Goal: Complete application form: Complete application form

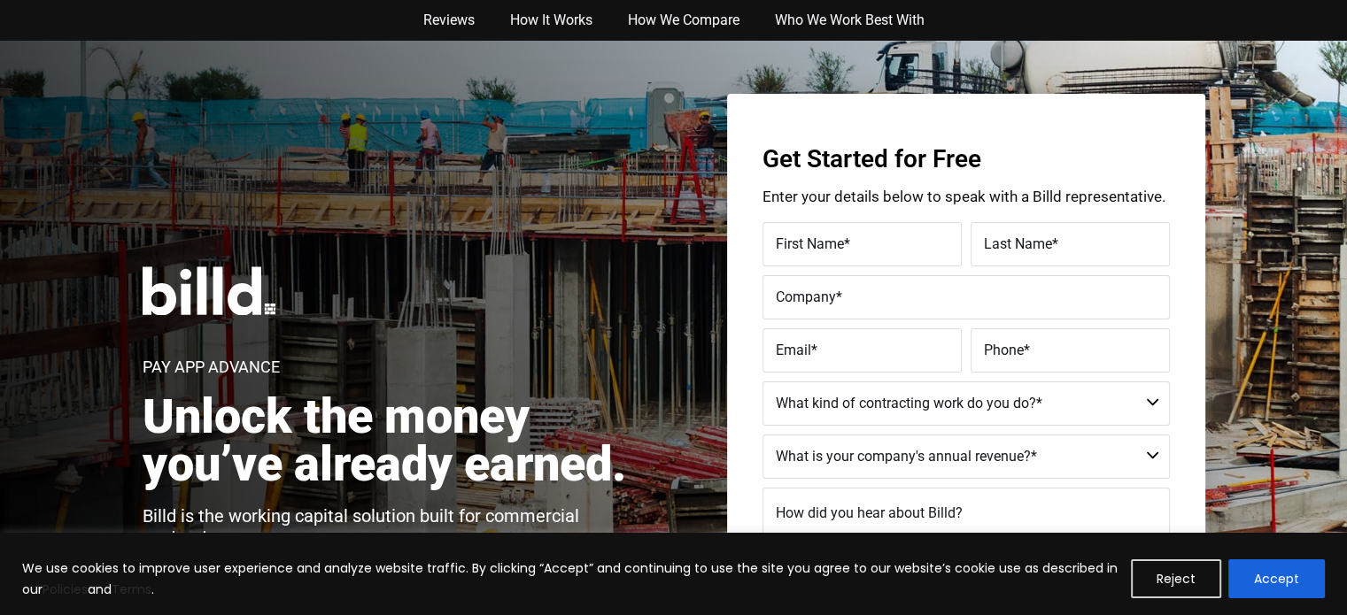
click at [836, 251] on span "First Name" at bounding box center [810, 243] width 68 height 17
click at [836, 251] on input "First Name *" at bounding box center [861, 244] width 199 height 44
type input "Test"
type input "Billd Test - DO NOT CONTACT"
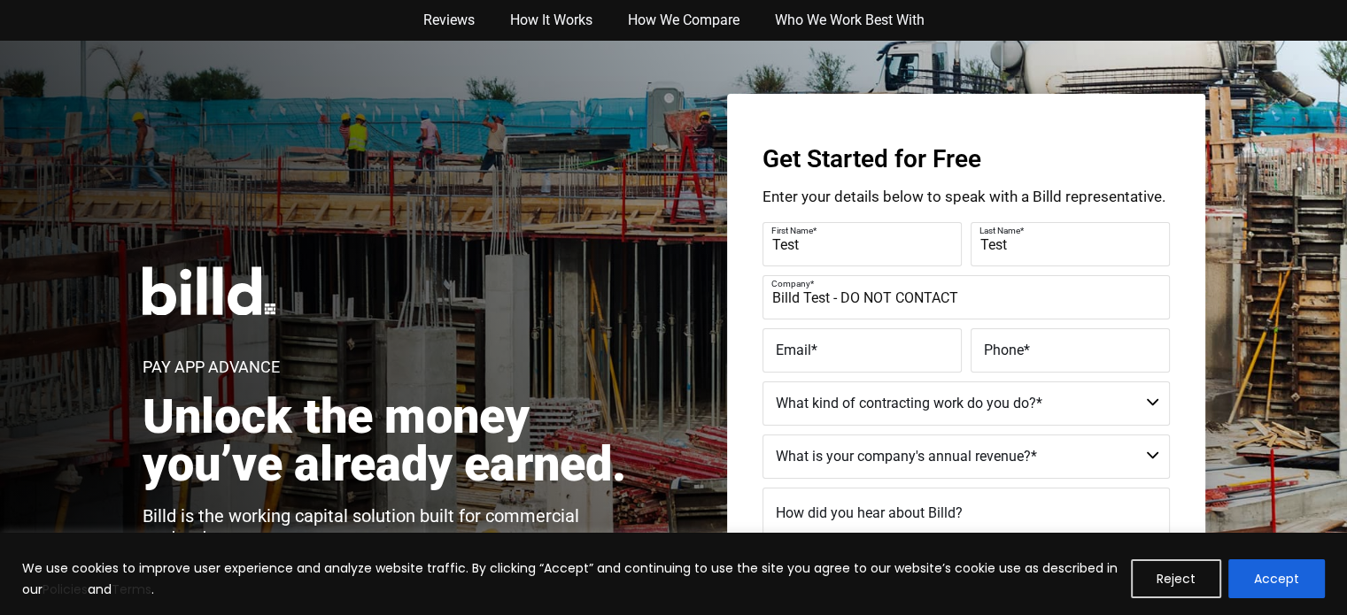
click at [814, 362] on label "Email *" at bounding box center [862, 351] width 173 height 26
click at [814, 362] on input "Email *" at bounding box center [861, 350] width 199 height 44
type input "[EMAIL_ADDRESS][DOMAIN_NAME]"
click at [1040, 359] on label "Phone *" at bounding box center [1070, 351] width 173 height 26
click at [1040, 359] on input "Phone *" at bounding box center [1069, 350] width 199 height 44
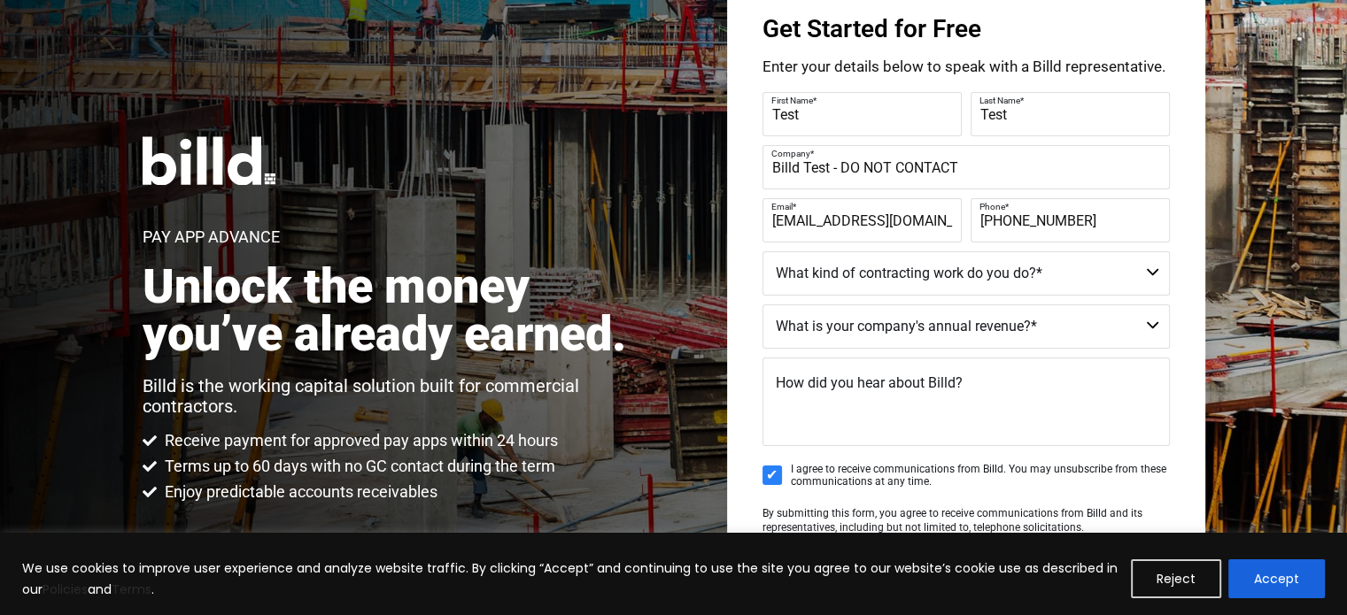
scroll to position [151, 0]
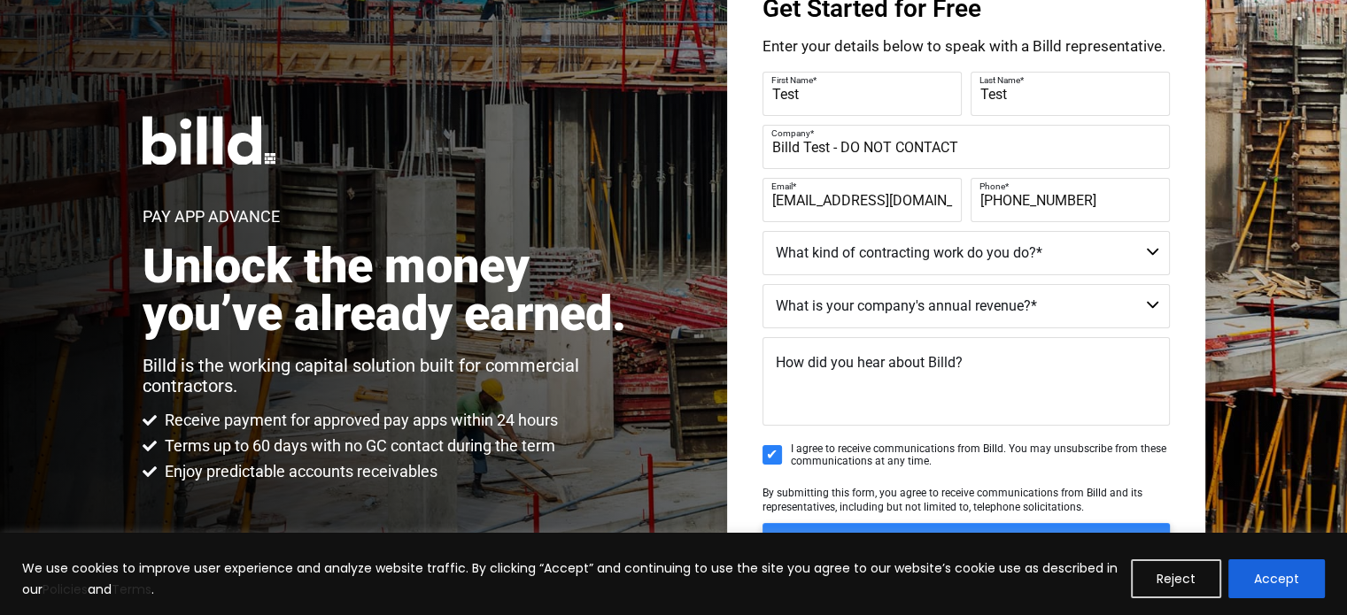
type input "[PHONE_NUMBER]"
click at [991, 263] on select "Commercial Commercial and Residential Residential Not a Contractor" at bounding box center [965, 253] width 407 height 44
select select "Commercial and Residential"
click at [762, 231] on select "Commercial Commercial and Residential Residential Not a Contractor" at bounding box center [965, 253] width 407 height 44
click at [884, 305] on select "$40M + $25M - $40M $8M - $25M $4M - $8M $2M - $4M $1M - $2M Less than $1M" at bounding box center [965, 306] width 407 height 44
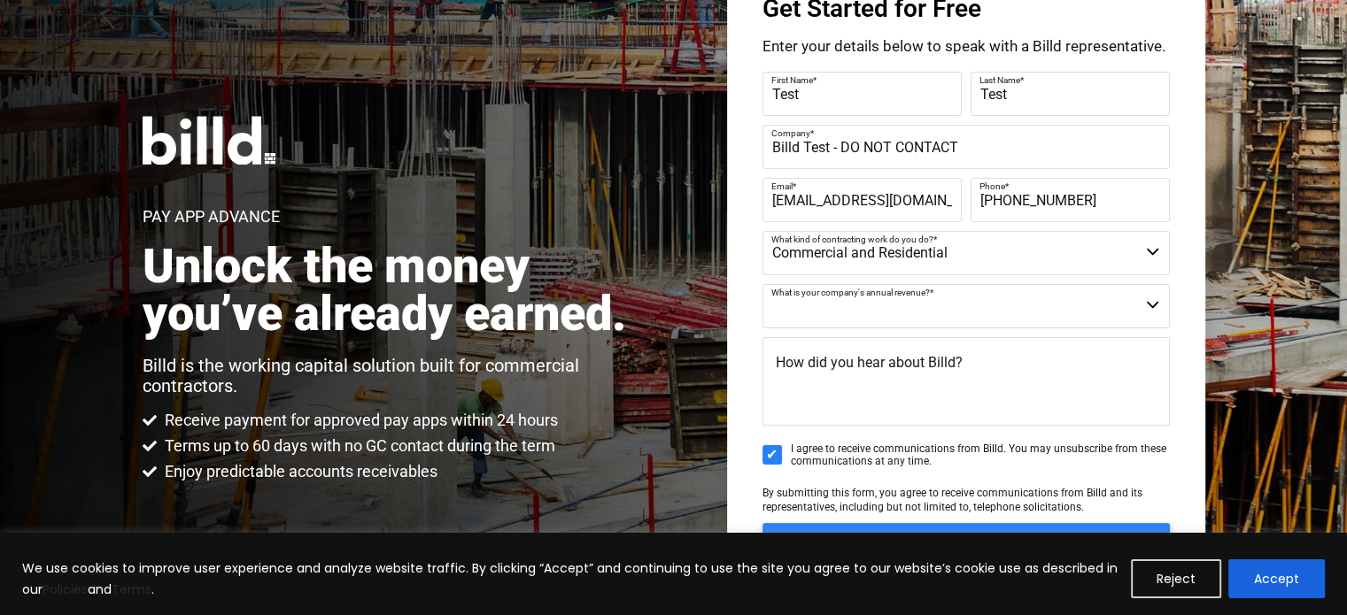
select select "$1M - $2M"
click at [762, 284] on select "$40M + $25M - $40M $8M - $25M $4M - $8M $2M - $4M $1M - $2M Less than $1M" at bounding box center [965, 306] width 407 height 44
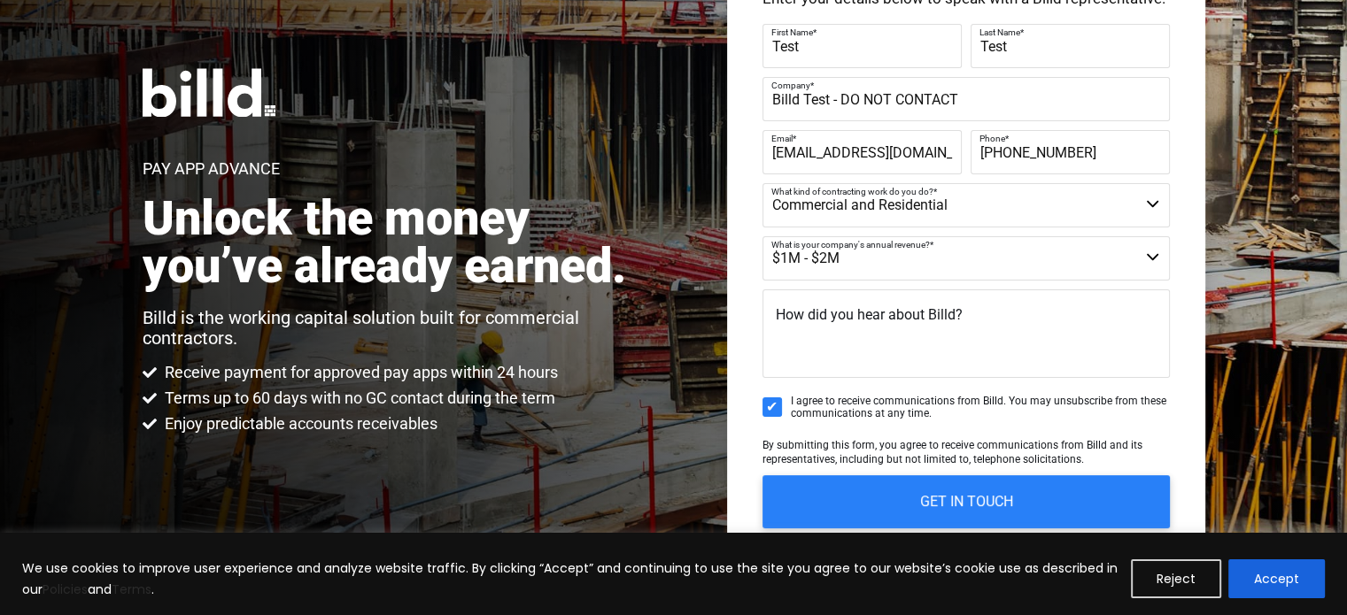
scroll to position [343, 0]
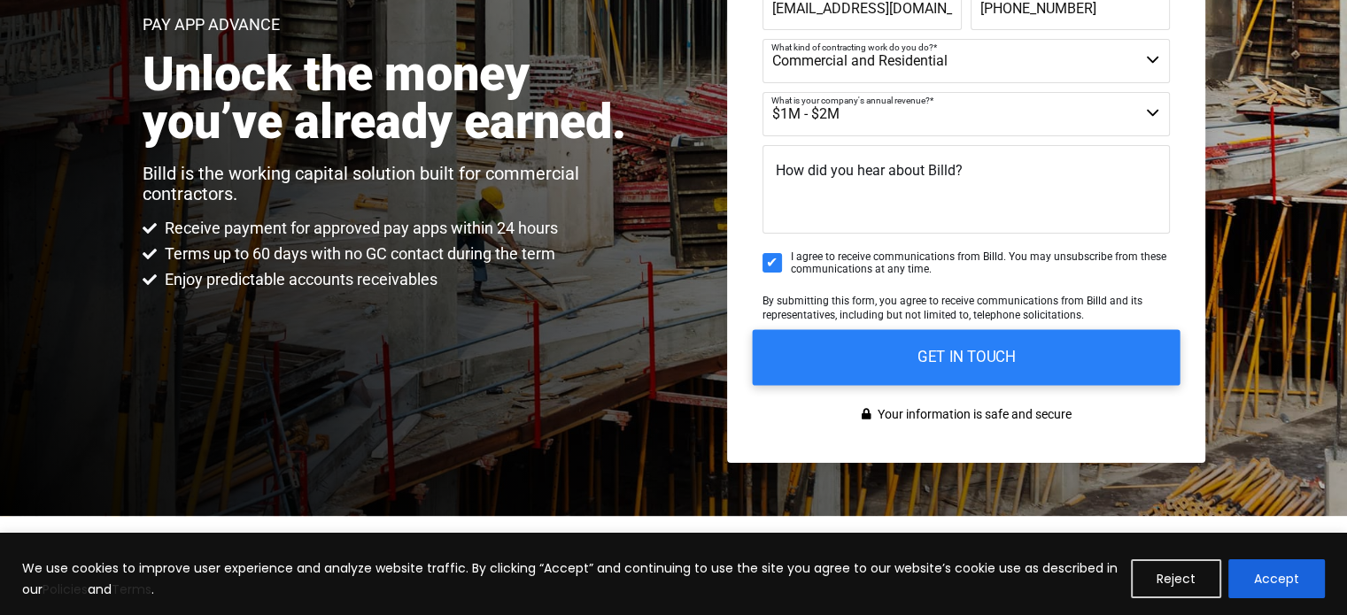
click at [999, 372] on input "GET IN TOUCH" at bounding box center [966, 357] width 428 height 56
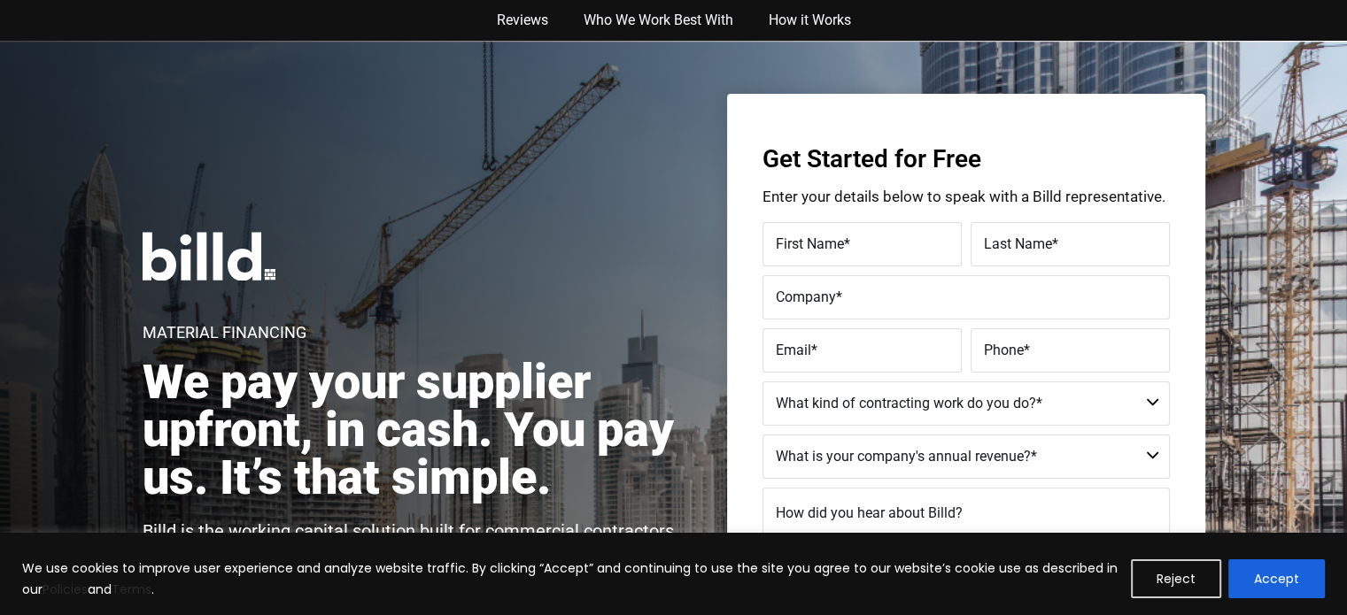
click at [873, 245] on label "First Name *" at bounding box center [862, 245] width 173 height 26
click at [873, 245] on input "First Name *" at bounding box center [861, 244] width 199 height 44
type input "testing"
type input "b"
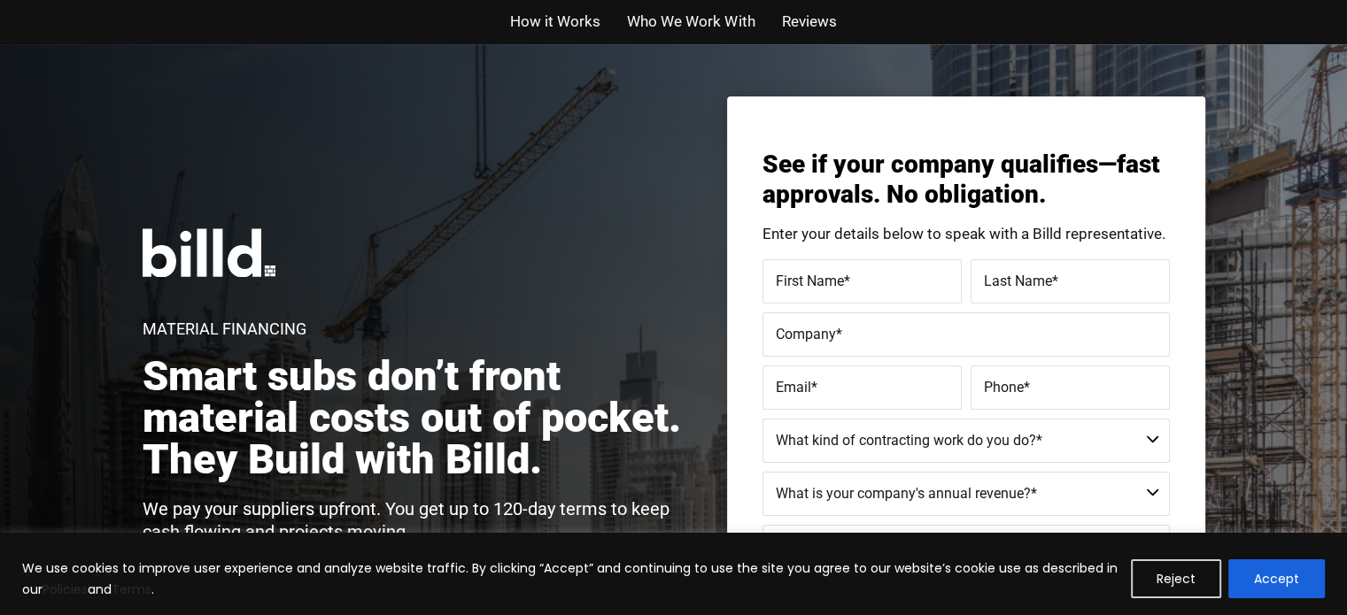
click at [849, 283] on span "*" at bounding box center [847, 281] width 6 height 17
click at [849, 283] on input "First Name *" at bounding box center [861, 281] width 199 height 44
type input "testing"
type input "Billd Test - DO NOT CONTACT"
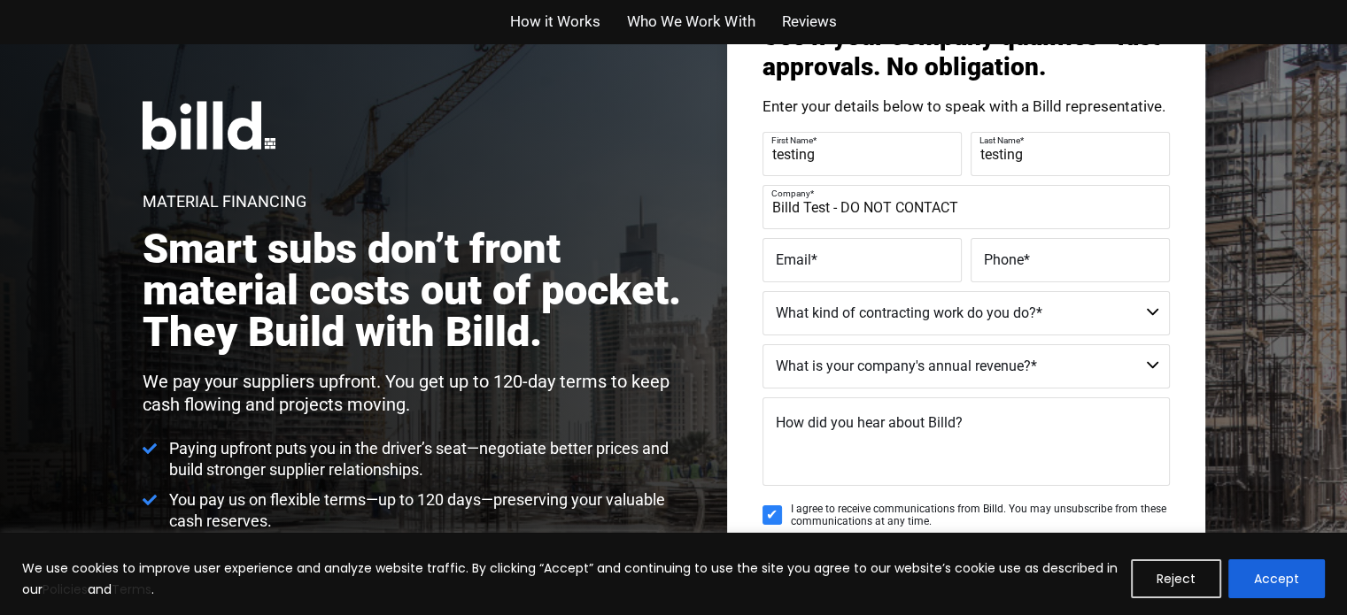
scroll to position [148, 0]
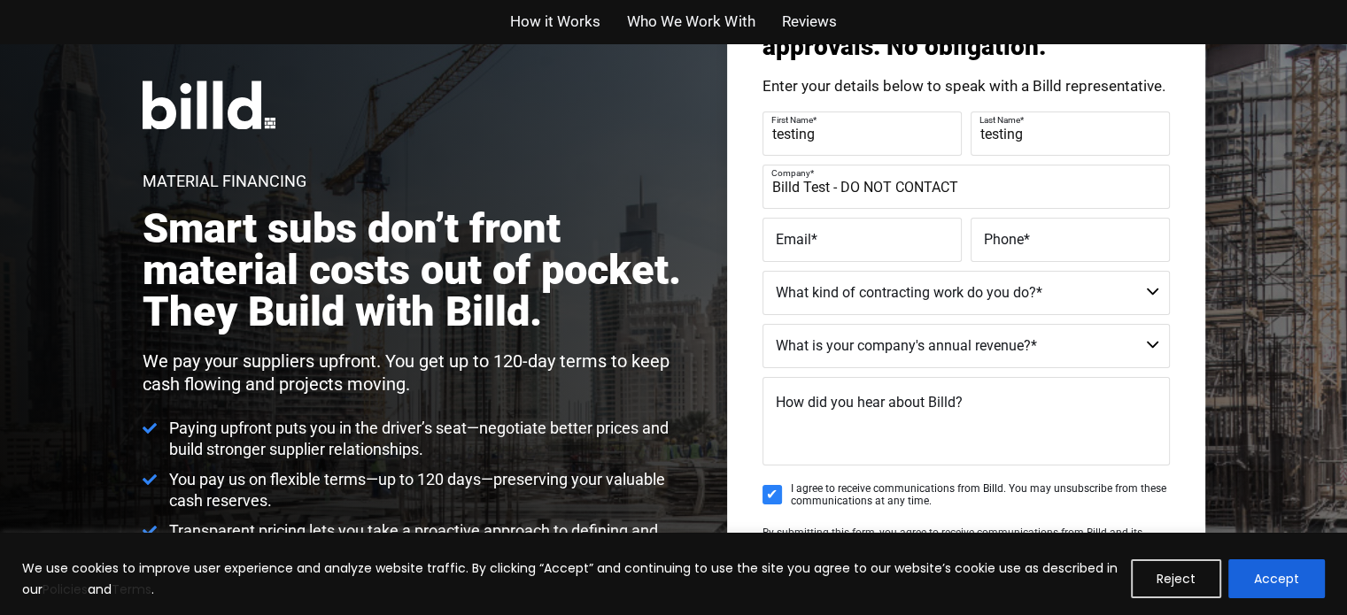
click at [965, 297] on select "Residential - Our Services Do Not Apply Not a Contractor Commercial and Residen…" at bounding box center [965, 293] width 407 height 44
select select "Commercial"
click at [762, 271] on select "Residential - Our Services Do Not Apply Not a Contractor Commercial and Residen…" at bounding box center [965, 293] width 407 height 44
click at [866, 343] on select "Less than $1M $1M - $2M $2M - $4M $4M - $8M $8M - $25M $25M - $40M $40M +" at bounding box center [965, 346] width 407 height 44
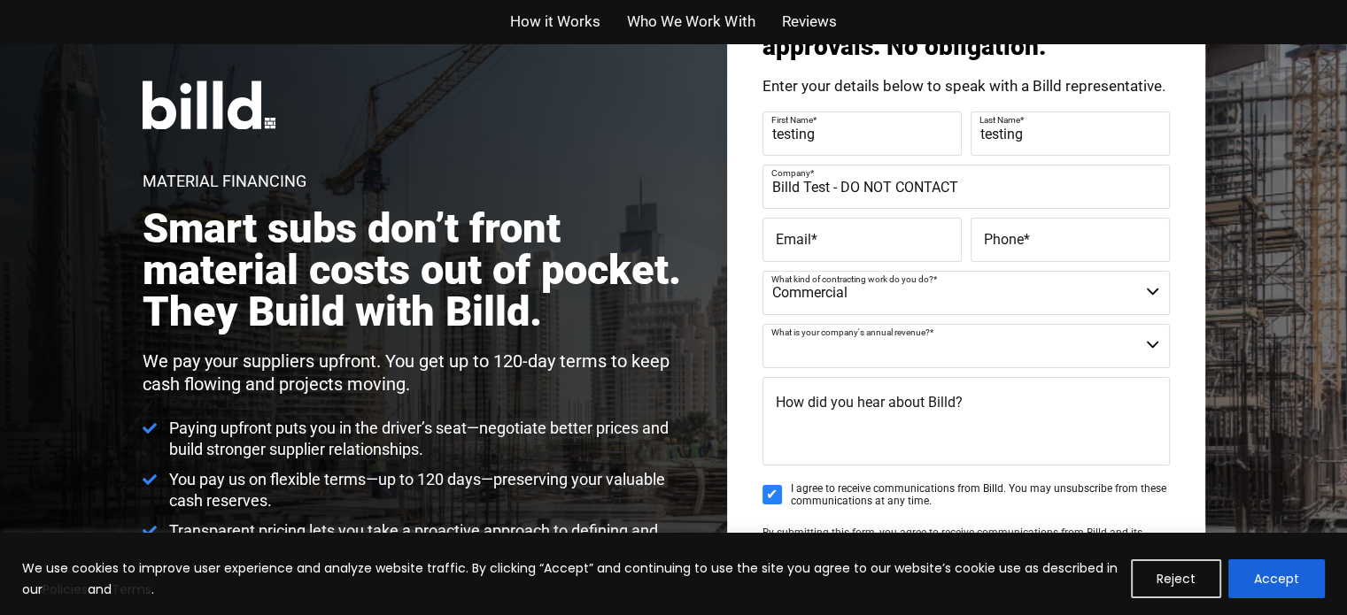
select select "Less than $1M"
click at [762, 324] on select "Less than $1M $1M - $2M $2M - $4M $4M - $8M $8M - $25M $25M - $40M $40M +" at bounding box center [965, 346] width 407 height 44
click at [924, 240] on label "Email *" at bounding box center [862, 241] width 173 height 26
click at [924, 240] on input "Email *" at bounding box center [861, 240] width 199 height 44
click at [817, 240] on input "Email *" at bounding box center [861, 240] width 199 height 44
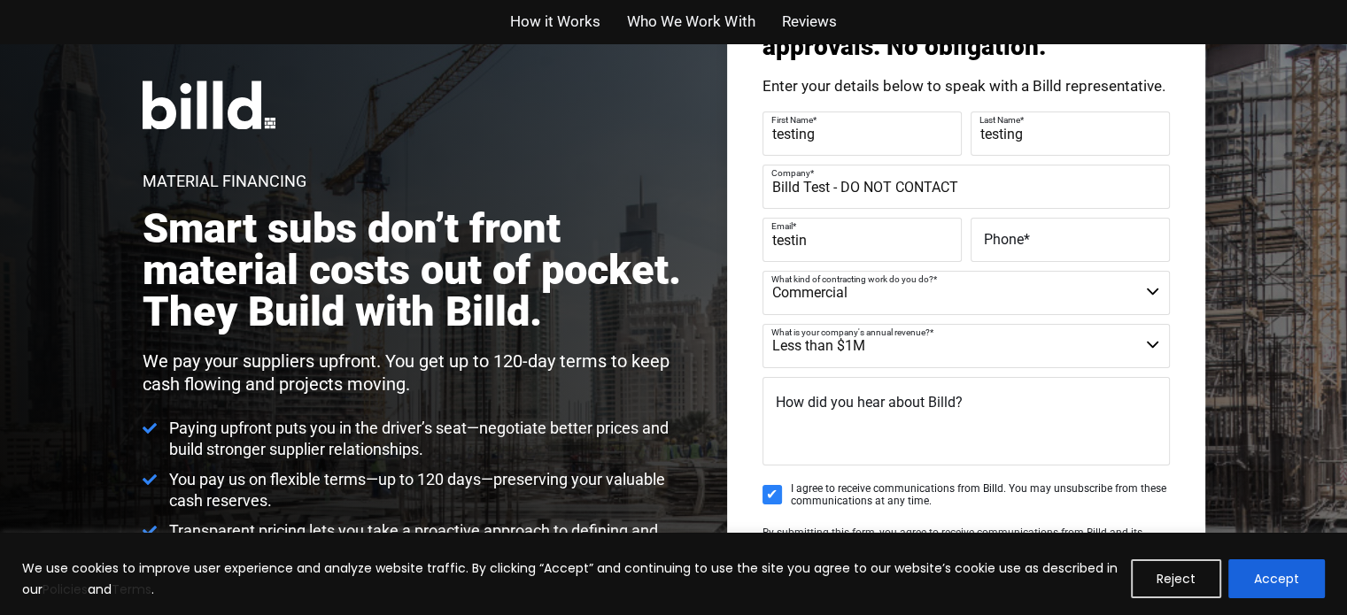
type input "[EMAIL_ADDRESS][DOMAIN_NAME]"
click at [1027, 243] on span "*" at bounding box center [1026, 239] width 6 height 17
click at [1027, 243] on input "Phone *" at bounding box center [1069, 240] width 199 height 44
type input "[PHONE_NUMBER]"
click at [1266, 583] on button "Accept" at bounding box center [1276, 579] width 96 height 39
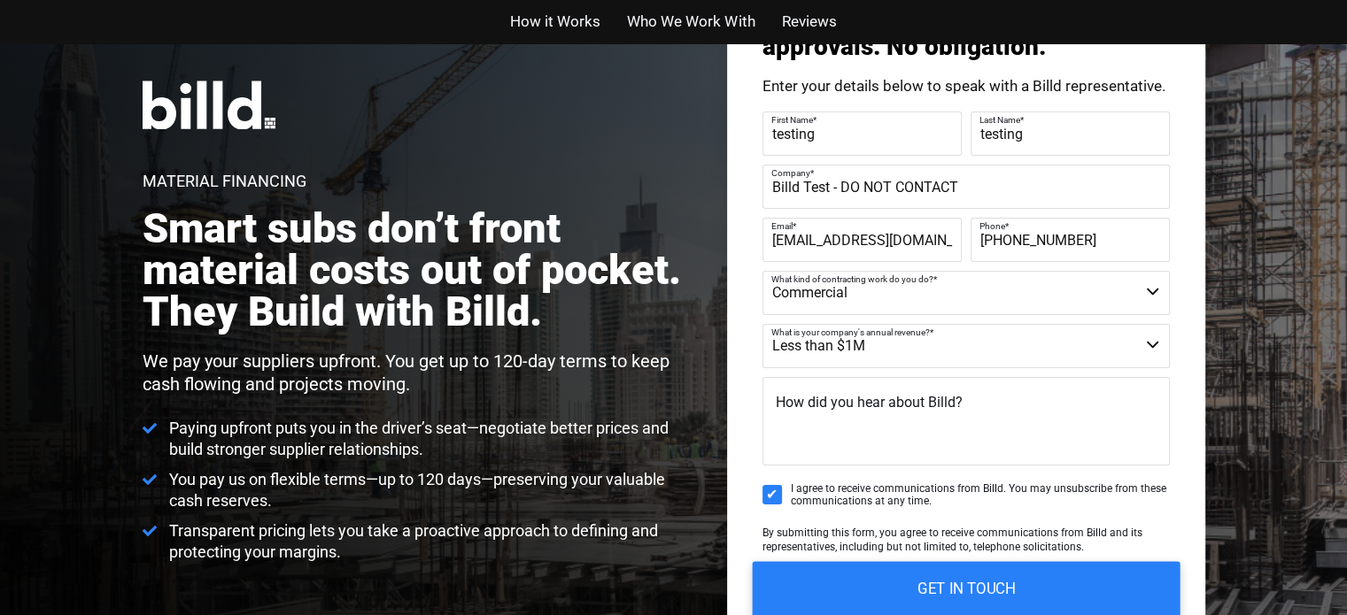
click at [987, 594] on input "GET IN TOUCH" at bounding box center [966, 589] width 428 height 56
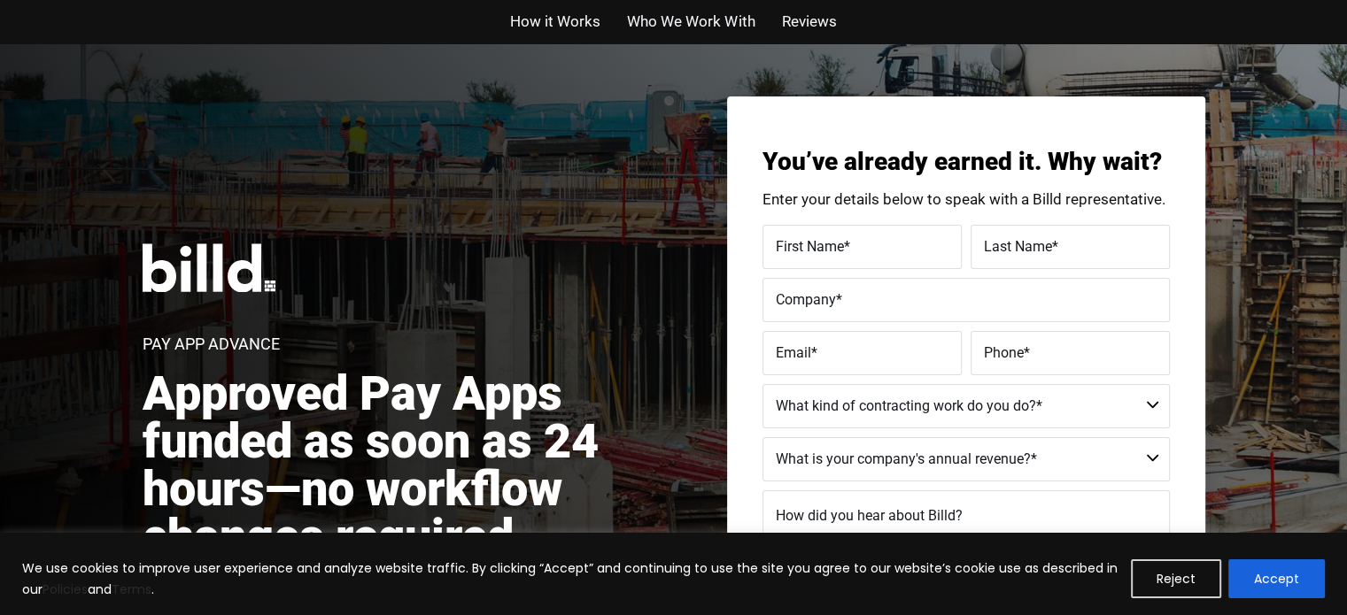
click at [858, 246] on label "First Name *" at bounding box center [862, 247] width 173 height 26
click at [858, 246] on input "First Name *" at bounding box center [861, 247] width 199 height 44
type input "testing"
type input "Billd Test - DO NOT CONTACT"
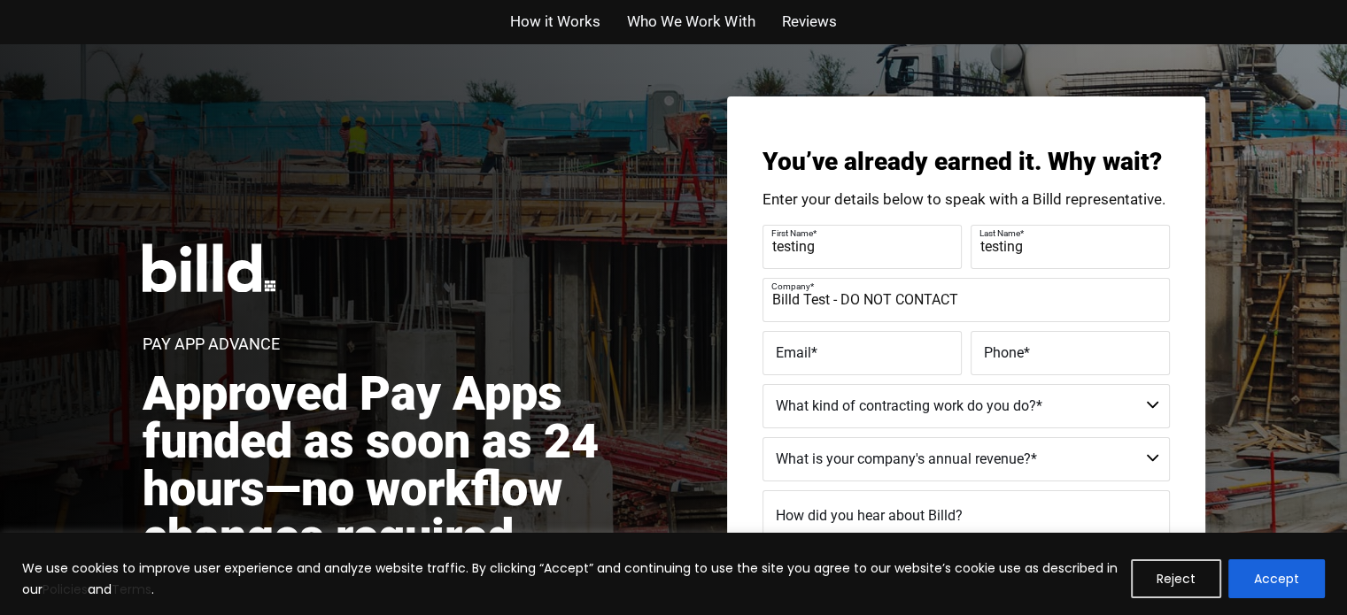
click at [804, 351] on span "Email" at bounding box center [793, 351] width 35 height 17
click at [804, 351] on input "Email *" at bounding box center [861, 353] width 199 height 44
type input "[EMAIL_ADDRESS][DOMAIN_NAME]"
click at [1041, 347] on label "Phone *" at bounding box center [1070, 353] width 173 height 26
click at [1041, 347] on input "Phone *" at bounding box center [1069, 353] width 199 height 44
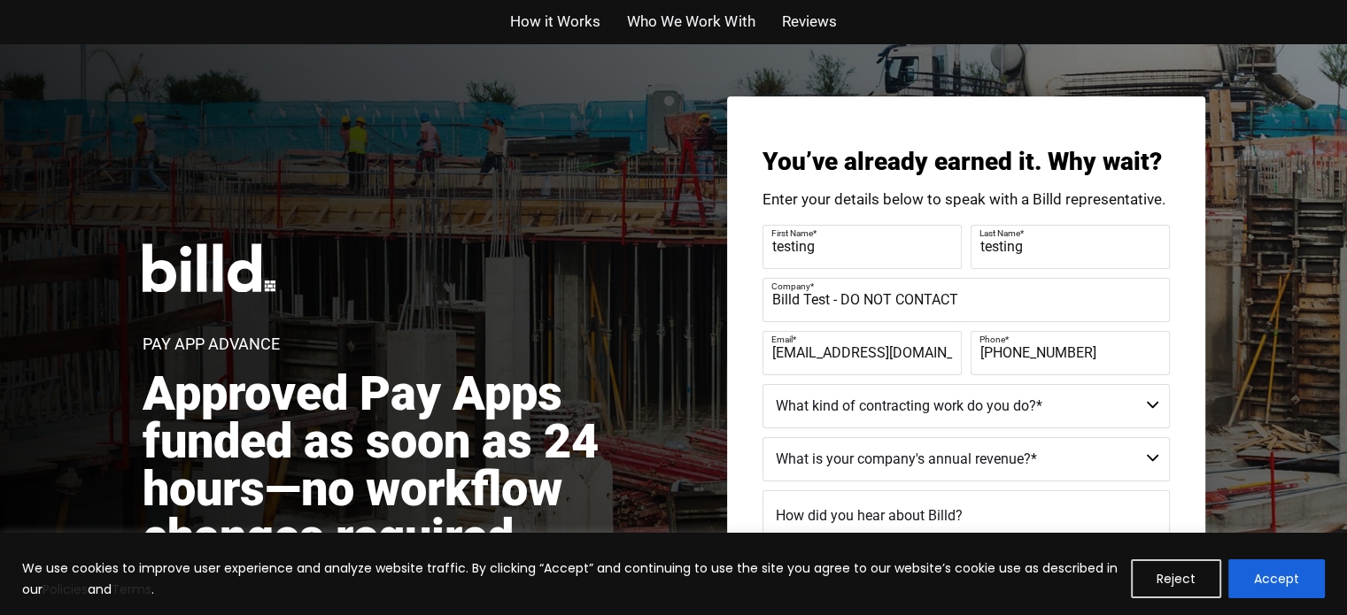
type input "[PHONE_NUMBER]"
click at [922, 413] on select "Residential - Our Services Do Not Apply Not a Contractor Commercial and Residen…" at bounding box center [965, 406] width 407 height 44
select select "Commercial and Residential"
click at [762, 384] on select "Residential - Our Services Do Not Apply Not a Contractor Commercial and Residen…" at bounding box center [965, 406] width 407 height 44
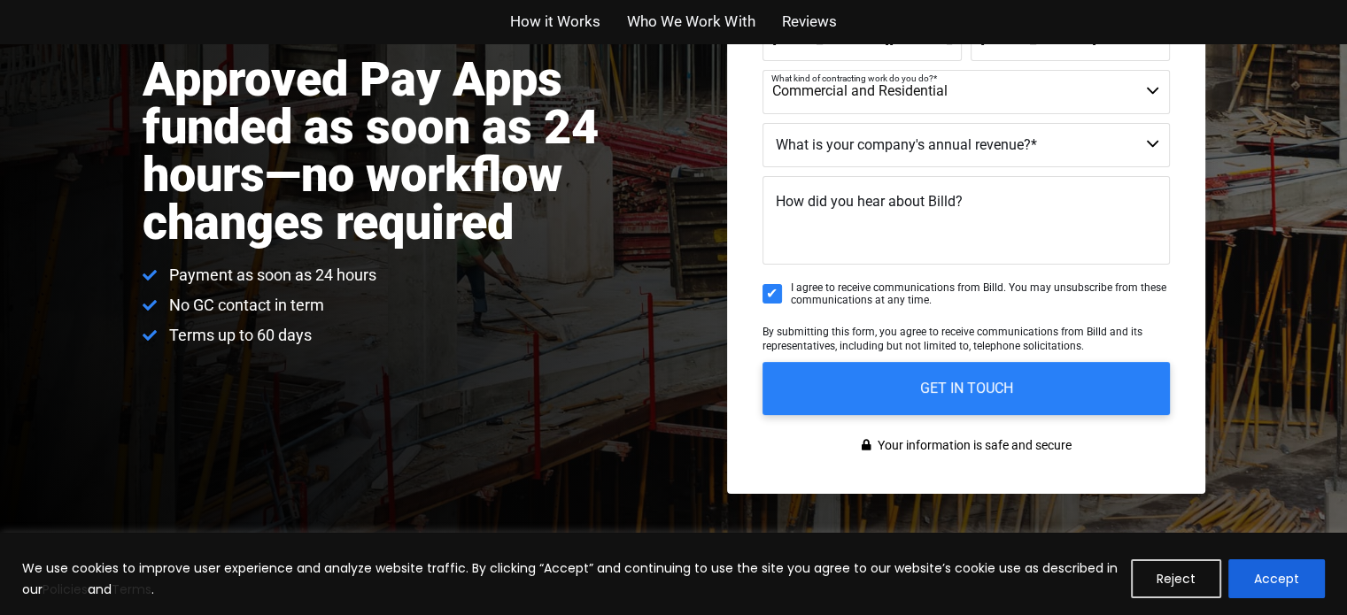
scroll to position [320, 0]
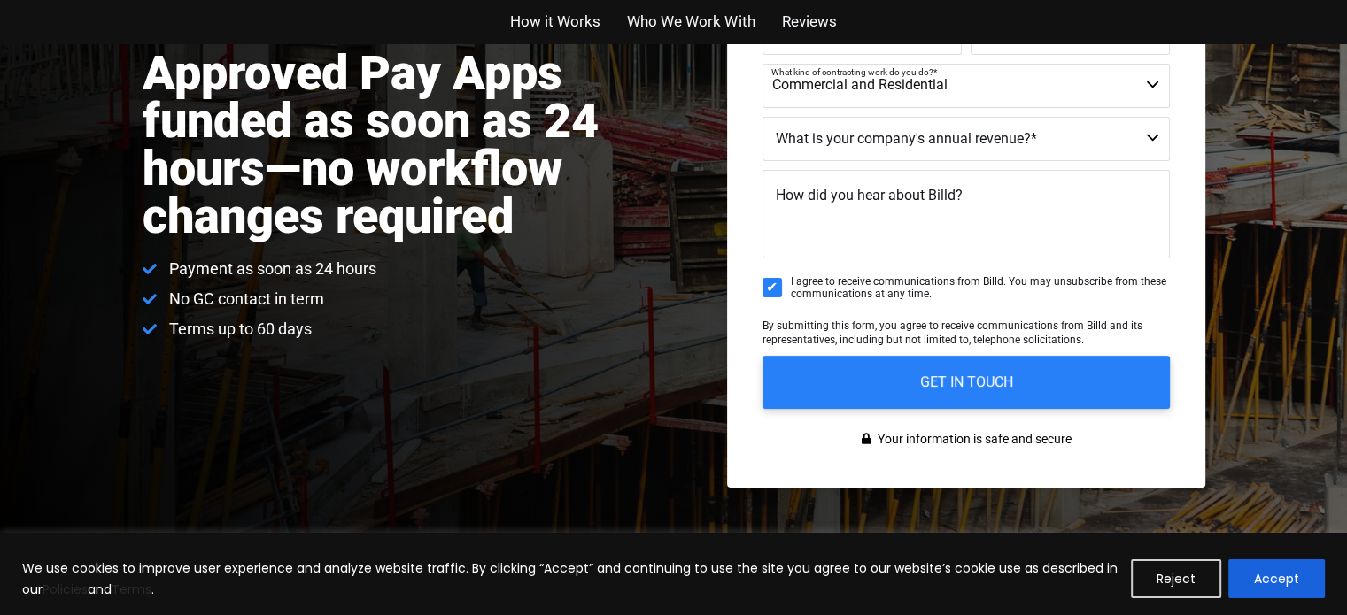
click at [949, 148] on select "Less than $1M $1M - $2M $2M - $4M $4M - $8M $8M - $25M $25M - $40M $40M +" at bounding box center [965, 139] width 407 height 44
select select "Less than $1M"
click at [762, 117] on select "Less than $1M $1M - $2M $2M - $4M $4M - $8M $8M - $25M $25M - $40M $40M +" at bounding box center [965, 139] width 407 height 44
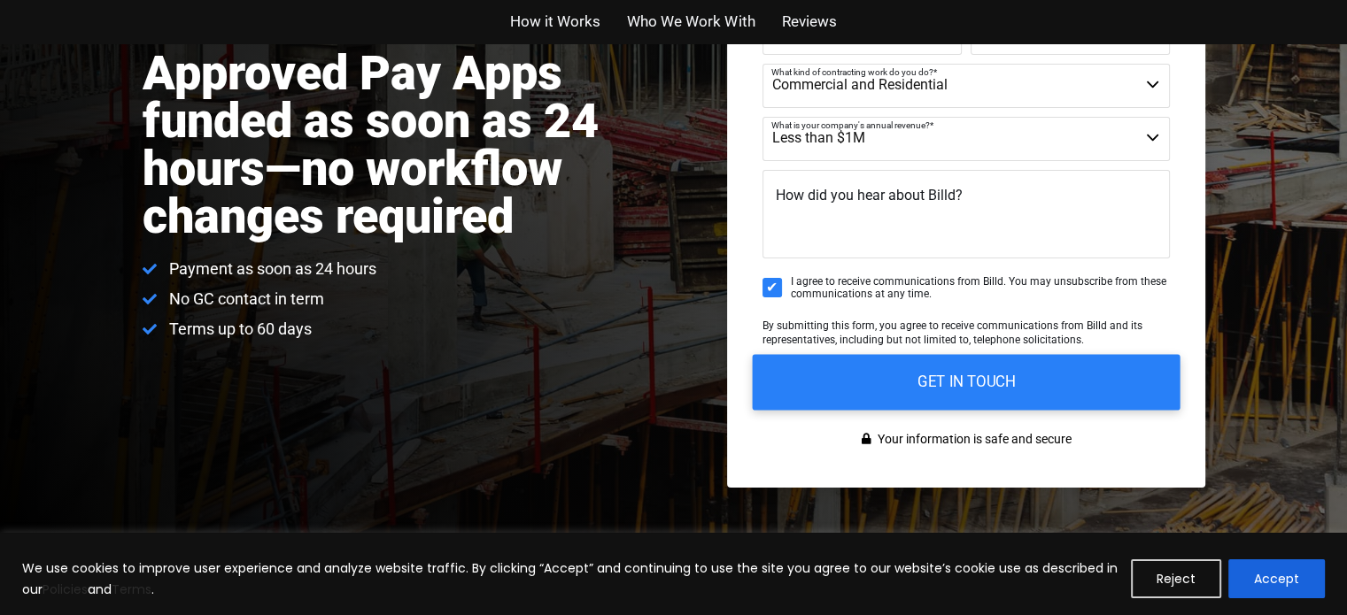
click at [949, 385] on input "GET IN TOUCH" at bounding box center [966, 382] width 428 height 56
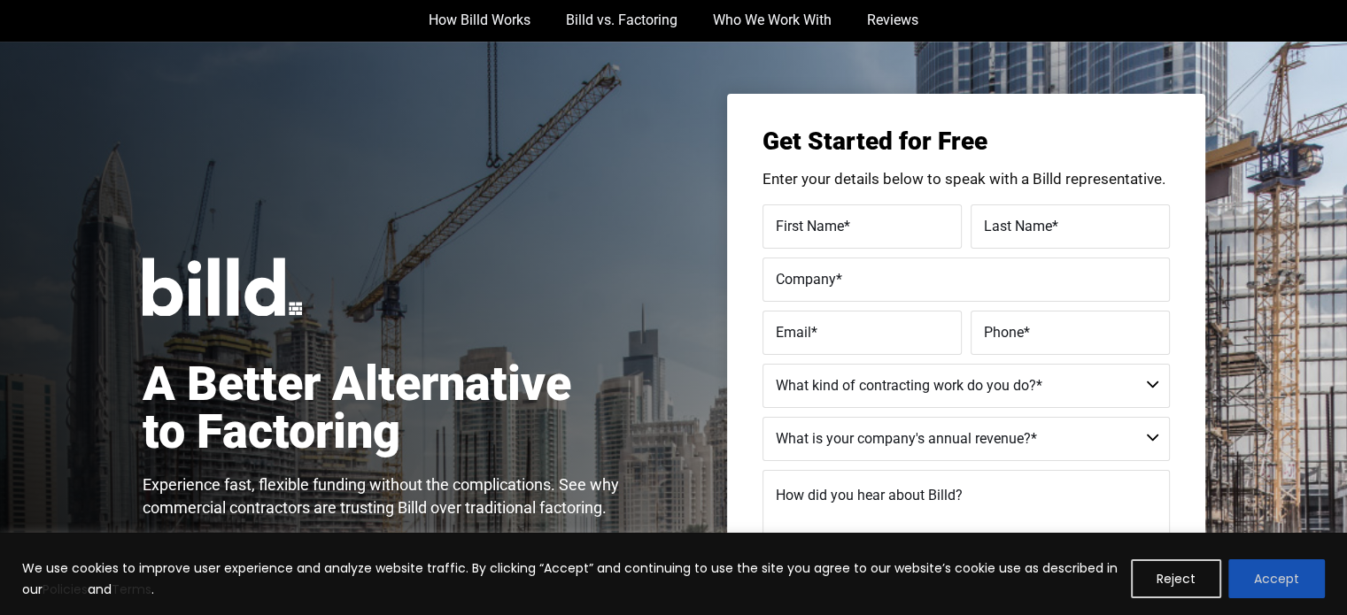
click at [1291, 588] on button "Accept" at bounding box center [1276, 579] width 96 height 39
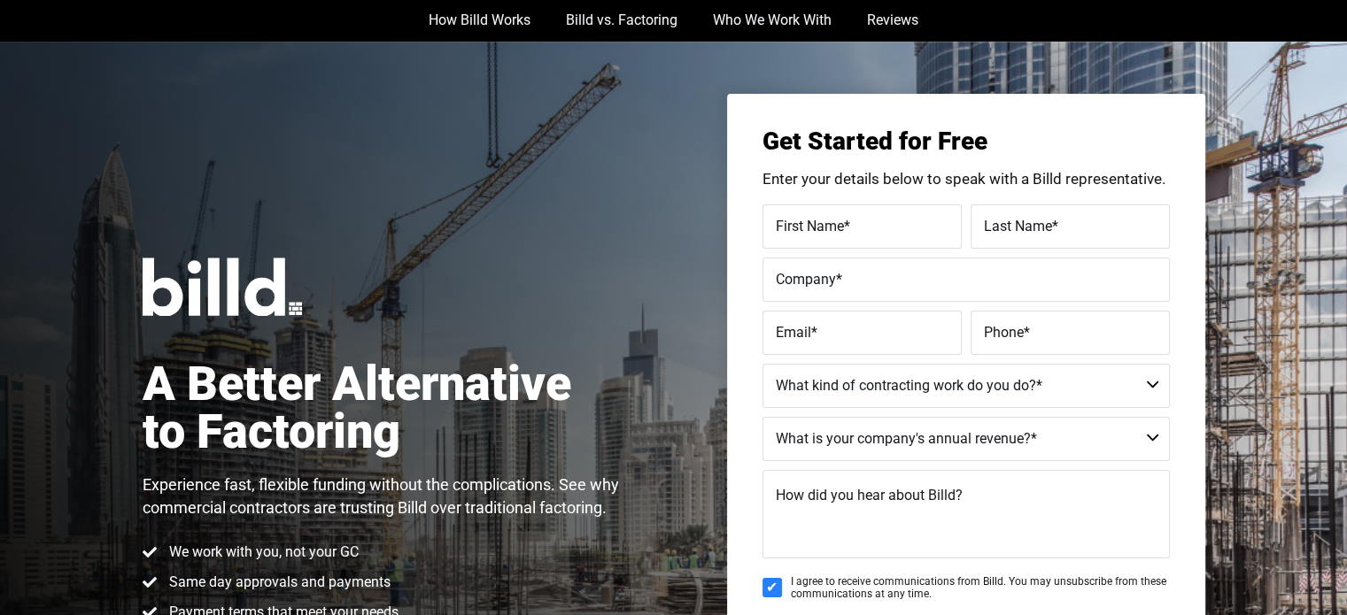
click at [879, 237] on label "First Name *" at bounding box center [862, 227] width 173 height 26
click at [879, 237] on input "First Name *" at bounding box center [861, 227] width 199 height 44
type input "tst"
type input "test"
type input "Billd Test - DO NOT CONTACT"
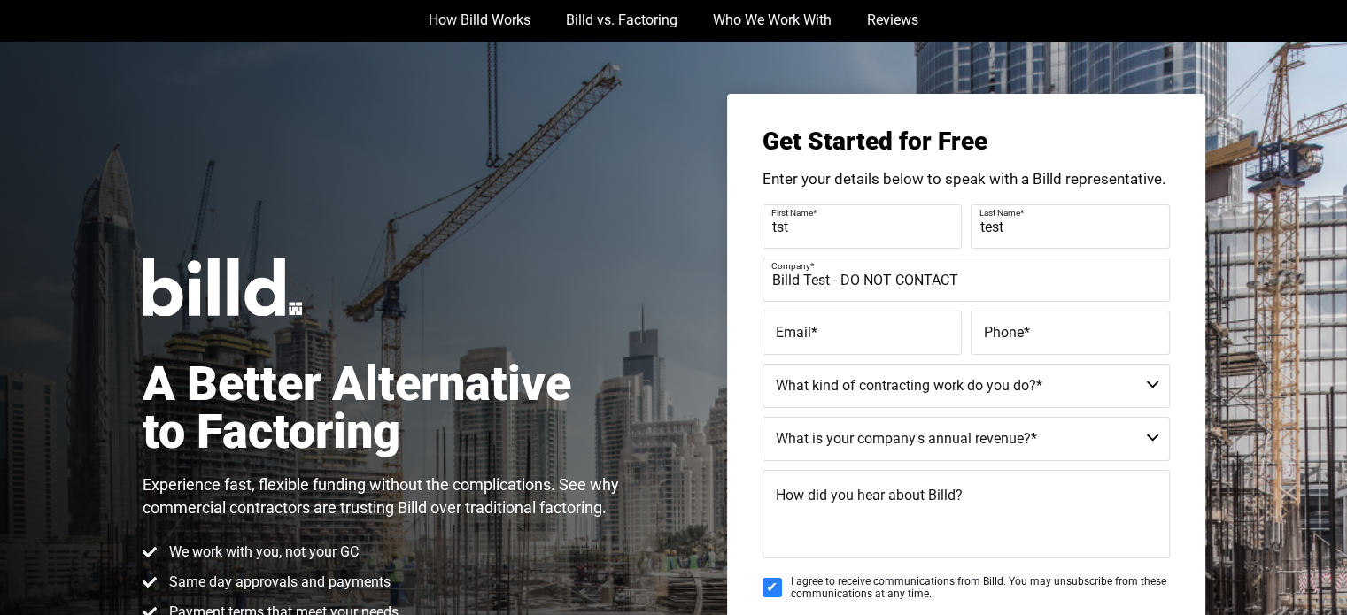
click at [842, 340] on label "Email *" at bounding box center [862, 333] width 173 height 26
click at [842, 340] on input "Email *" at bounding box center [861, 333] width 199 height 44
type input "testing@rightleftagency.com"
click at [1077, 333] on label "Phone *" at bounding box center [1070, 333] width 173 height 26
click at [1077, 333] on input "Phone *" at bounding box center [1069, 333] width 199 height 44
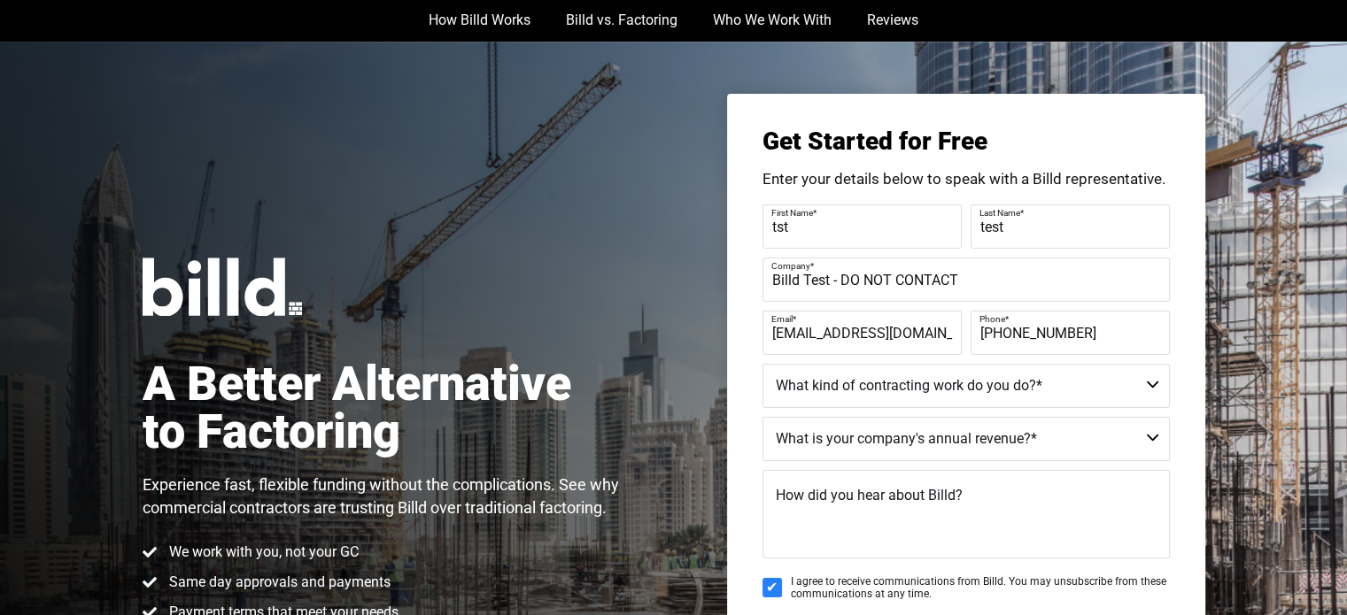
type input "(999) 999-9999"
click at [990, 378] on select "Commercial Commercial and Residential Residential Not a Contractor" at bounding box center [965, 386] width 407 height 44
select select "Not a Contractor"
click at [762, 364] on select "Commercial Commercial and Residential Residential Not a Contractor" at bounding box center [965, 386] width 407 height 44
click at [845, 442] on select "$40M + $25M - $40M $8M - $25M $4M - $8M $2M - $4M $1M - $2M Less than $1M" at bounding box center [965, 439] width 407 height 44
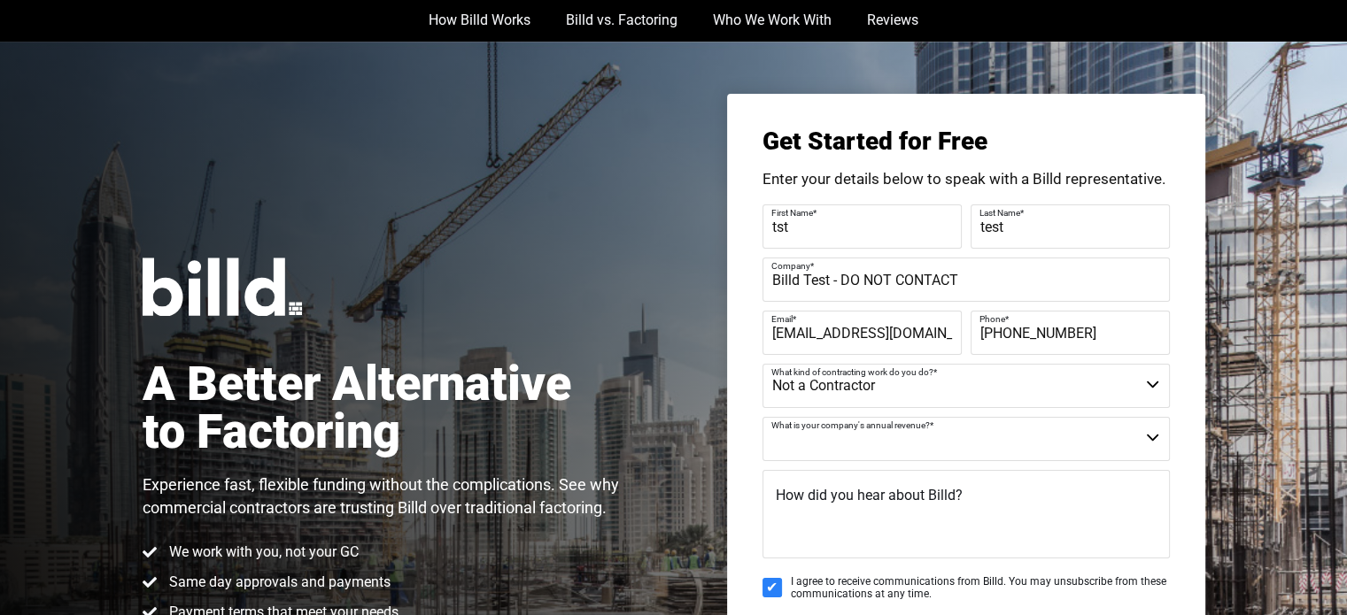
select select "$25M - $40M"
click at [762, 417] on select "$40M + $25M - $40M $8M - $25M $4M - $8M $2M - $4M $1M - $2M Less than $1M" at bounding box center [965, 439] width 407 height 44
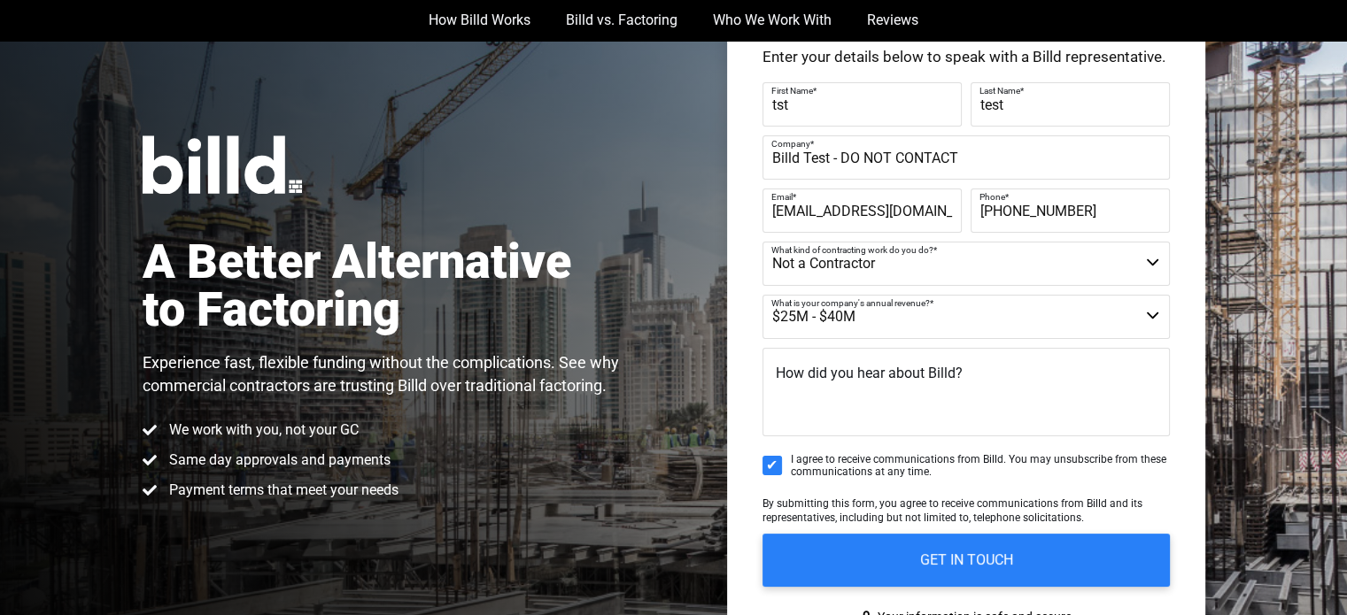
scroll to position [212, 0]
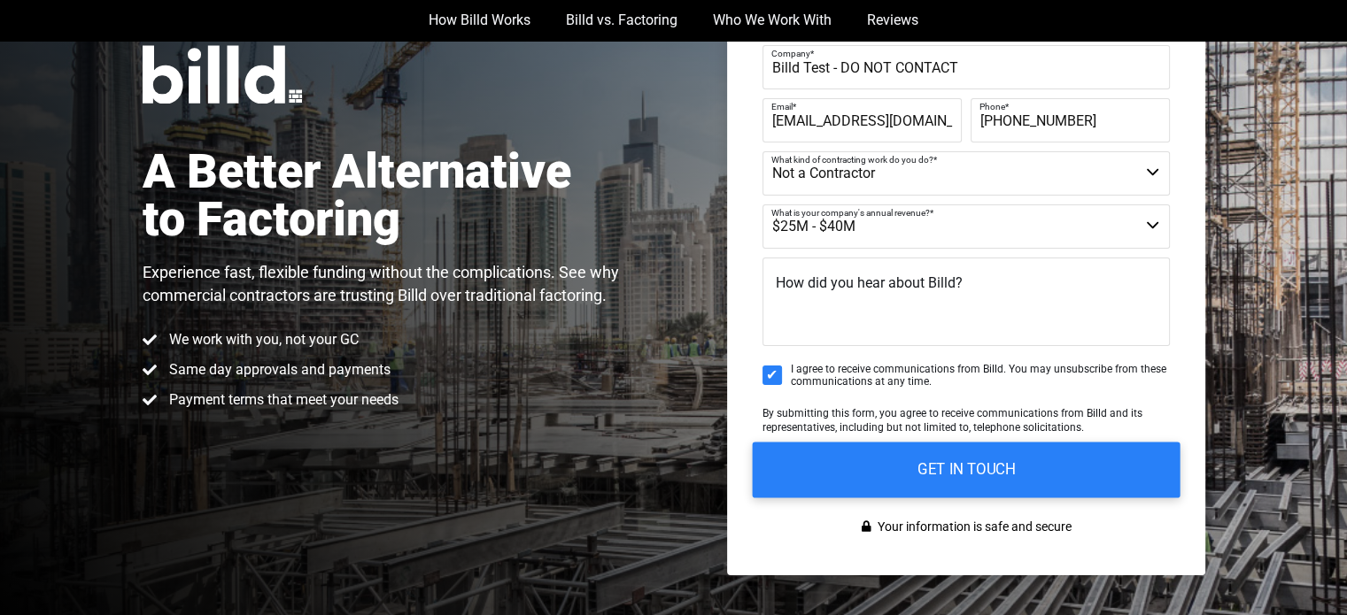
click at [874, 467] on input "GET IN TOUCH" at bounding box center [966, 470] width 428 height 56
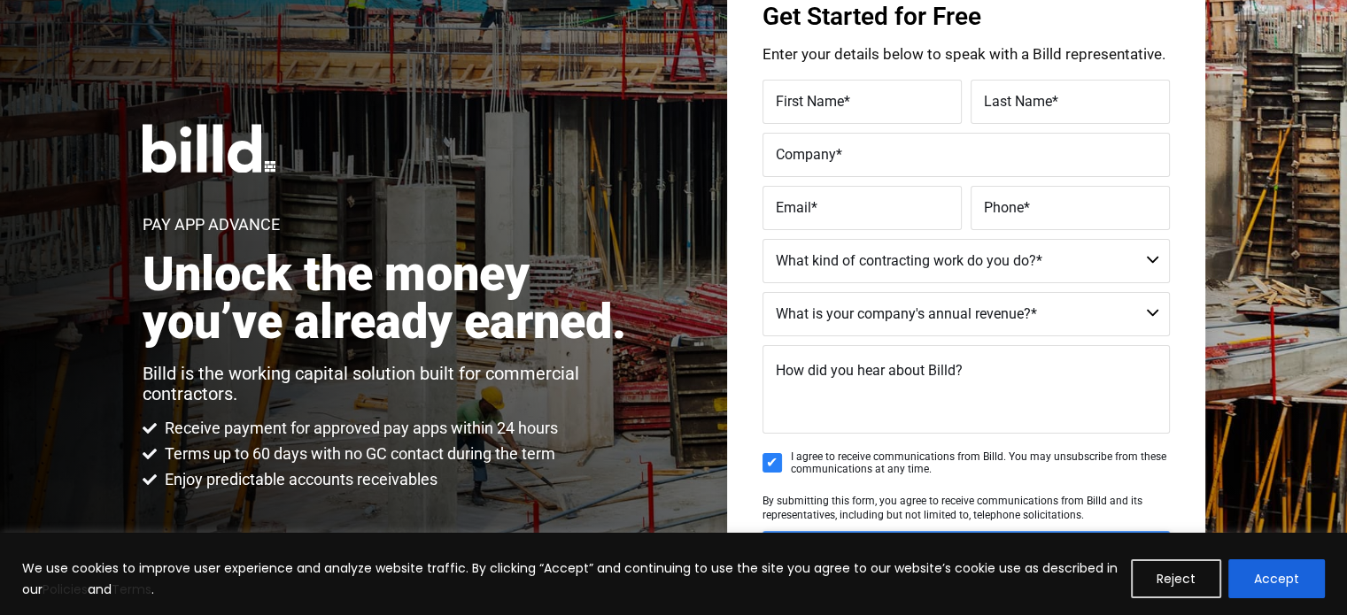
scroll to position [153, 0]
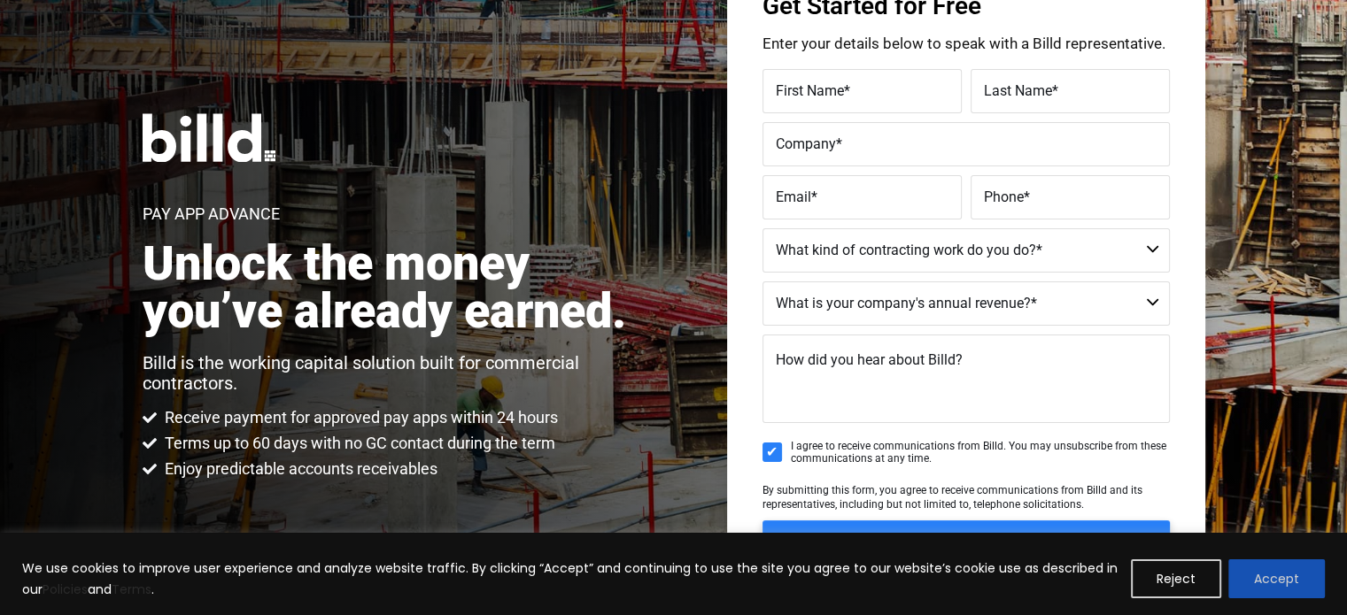
click at [1286, 583] on button "Accept" at bounding box center [1276, 579] width 96 height 39
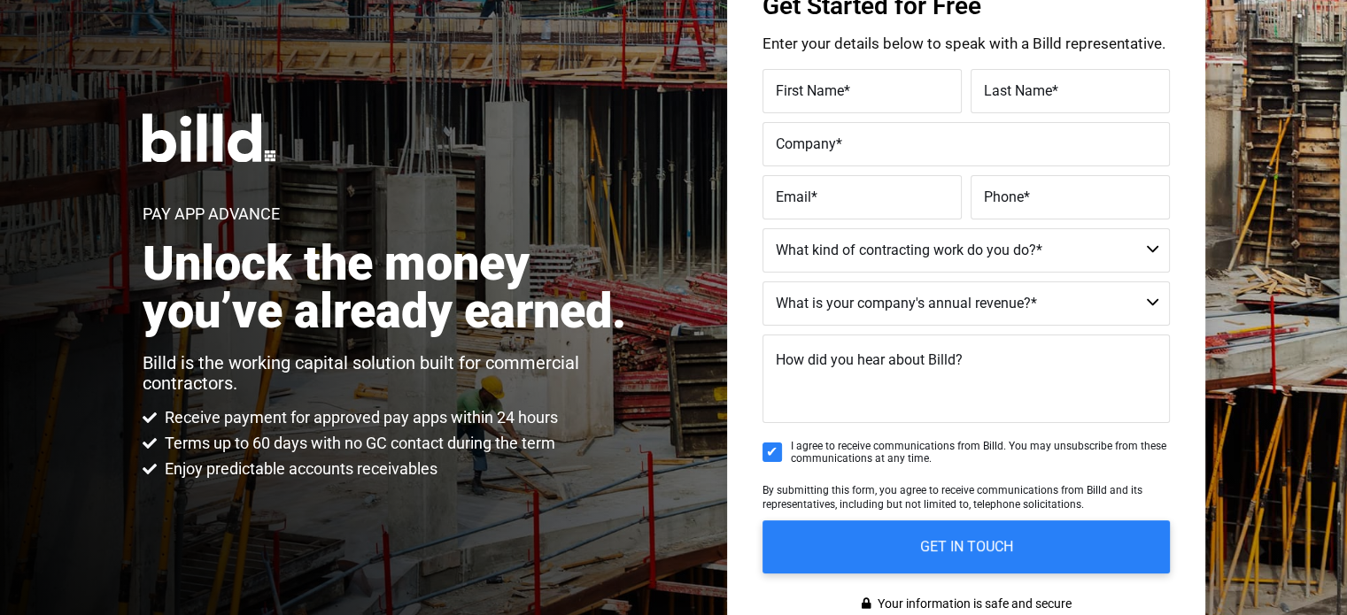
scroll to position [0, 0]
click at [897, 89] on label "First Name *" at bounding box center [862, 92] width 173 height 26
click at [897, 89] on input "First Name *" at bounding box center [861, 91] width 199 height 44
click at [811, 89] on label "First Name *" at bounding box center [859, 79] width 177 height 26
click at [811, 89] on input "First Name *" at bounding box center [861, 91] width 199 height 44
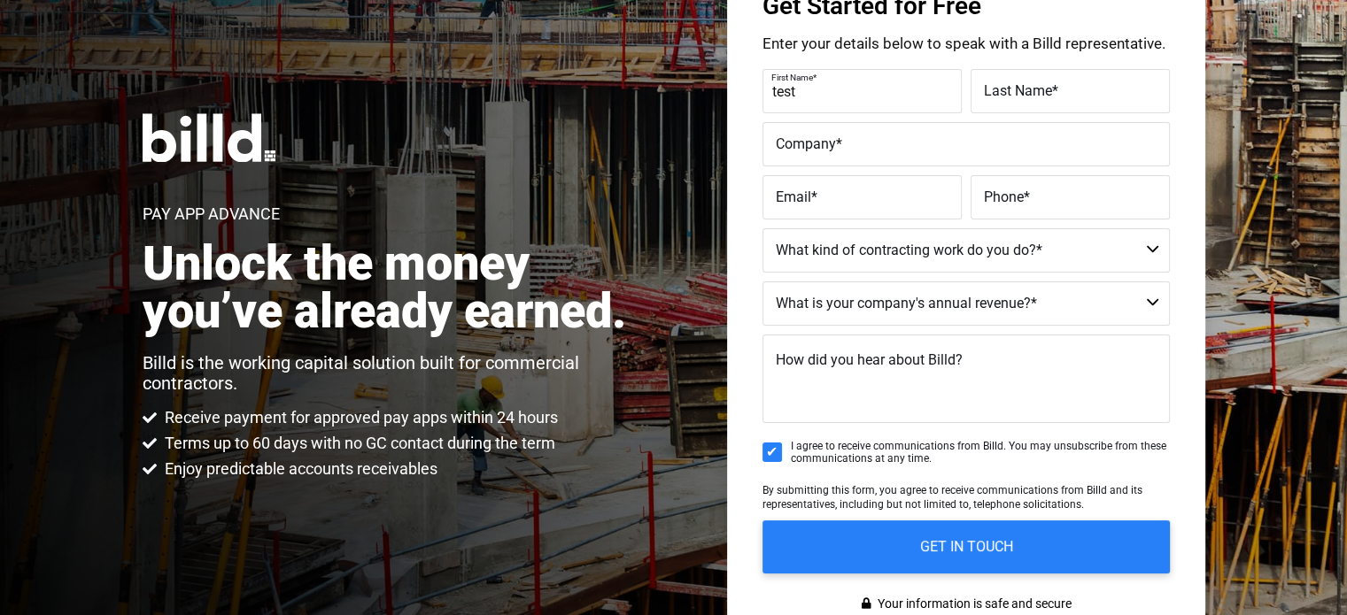
type input "Test"
click at [1018, 88] on span "Last Name" at bounding box center [1018, 90] width 68 height 17
click at [1018, 88] on input "Last Name *" at bounding box center [1069, 91] width 199 height 44
type input "Test"
click at [892, 132] on label "Company *" at bounding box center [966, 145] width 381 height 26
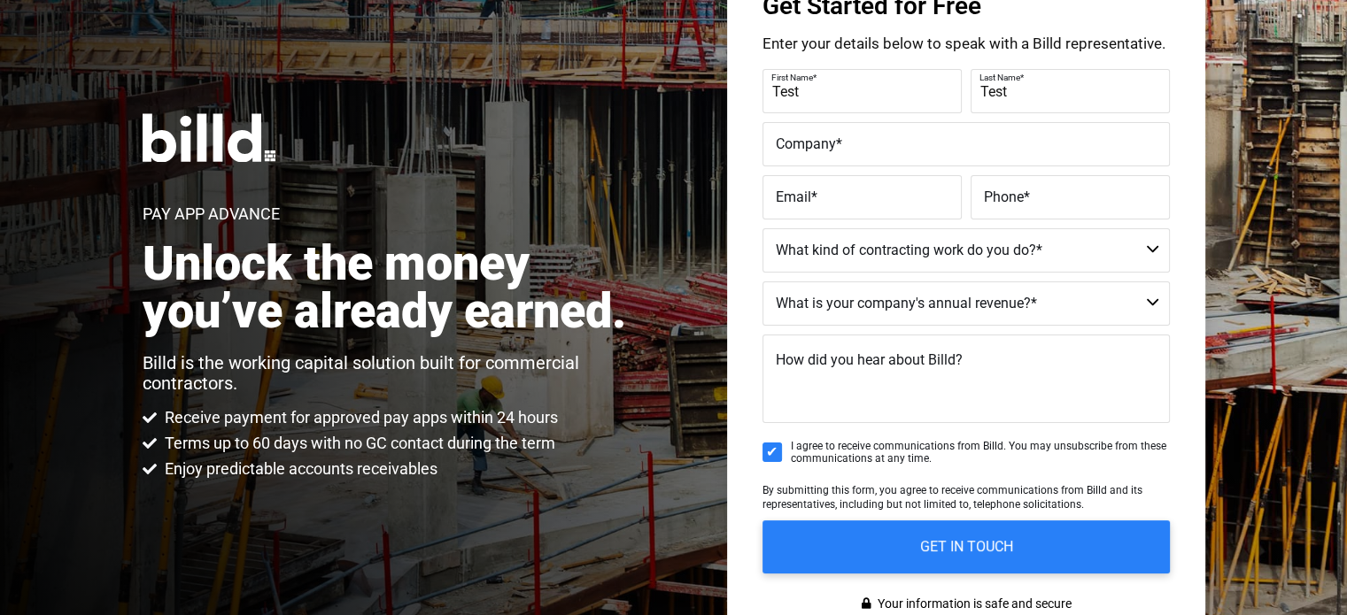
click at [892, 132] on input "Company *" at bounding box center [965, 144] width 407 height 44
type input "Billd Test - DO NOT CONTACT"
click at [811, 204] on span "*" at bounding box center [814, 197] width 6 height 17
click at [811, 204] on input "Email *" at bounding box center [861, 197] width 199 height 44
click at [880, 197] on input "testingtype@testing.com" at bounding box center [861, 197] width 199 height 44
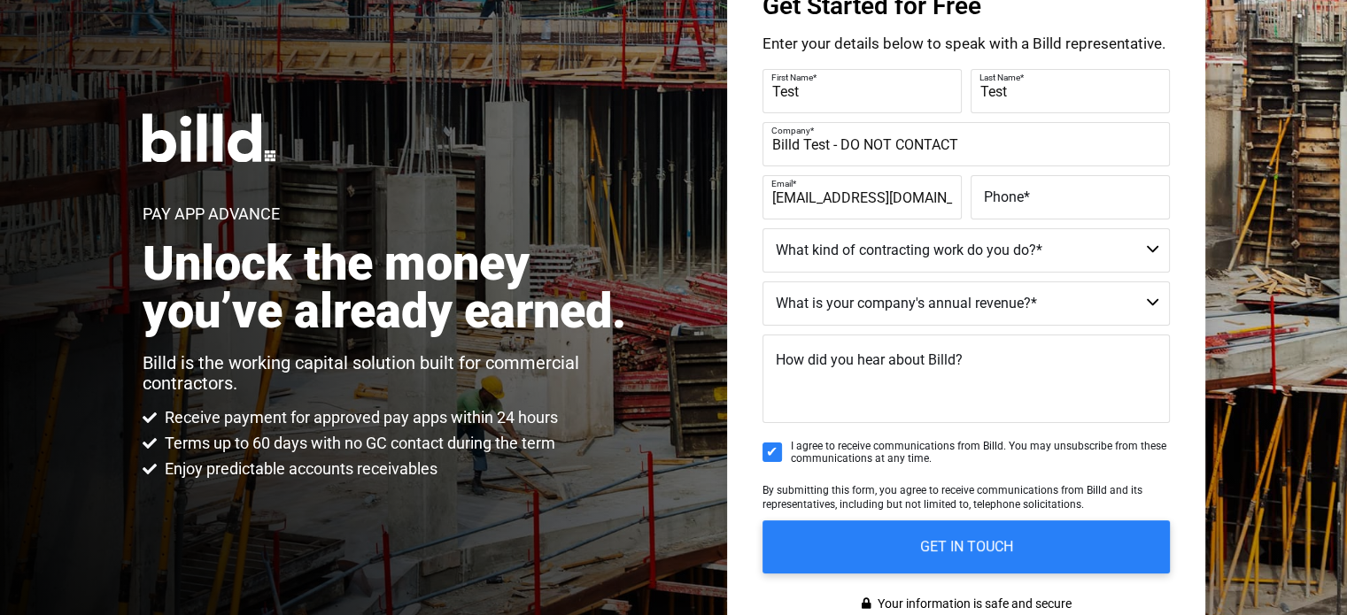
click at [880, 197] on input "testingtype@testing.com" at bounding box center [861, 197] width 199 height 44
type input "[EMAIL_ADDRESS][DOMAIN_NAME]"
click at [1015, 203] on span "Phone" at bounding box center [1004, 197] width 40 height 17
click at [1015, 203] on input "Phone *" at bounding box center [1069, 197] width 199 height 44
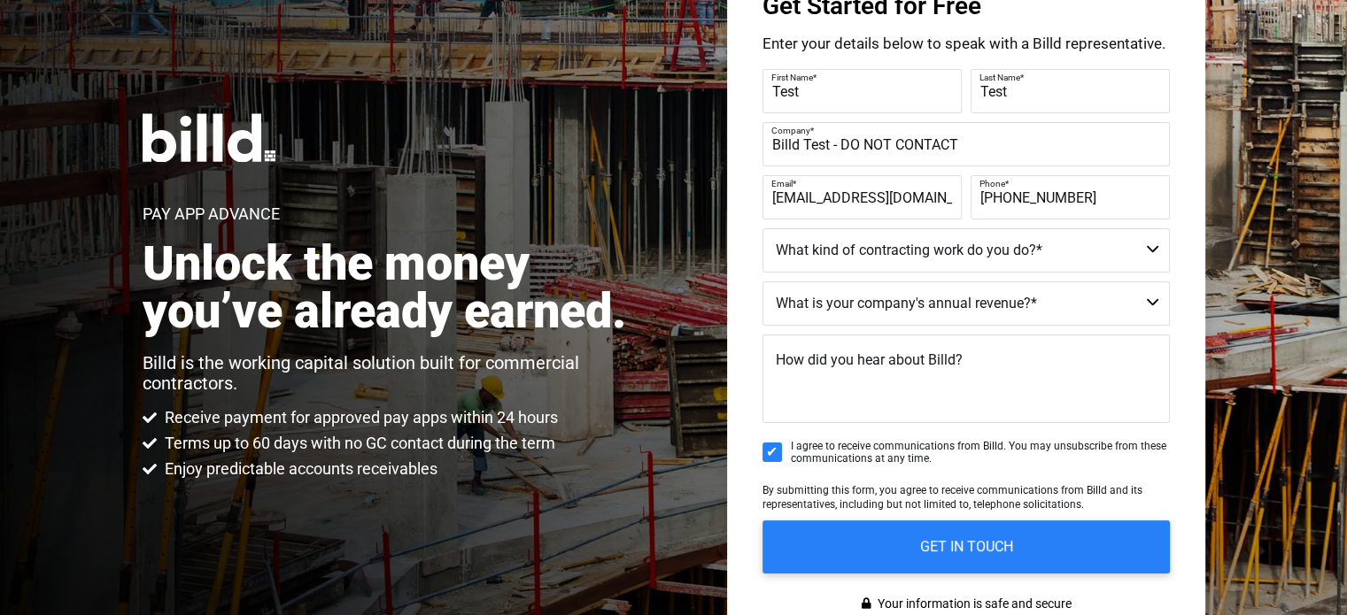
type input "[PHONE_NUMBER]"
click at [1030, 251] on select "Commercial Commercial and Residential Residential Not a Contractor" at bounding box center [965, 250] width 407 height 44
click at [762, 228] on select "Commercial Commercial and Residential Residential Not a Contractor" at bounding box center [965, 250] width 407 height 44
click at [927, 242] on select "Commercial Commercial and Residential Residential Not a Contractor" at bounding box center [965, 250] width 407 height 44
select select "Commercial"
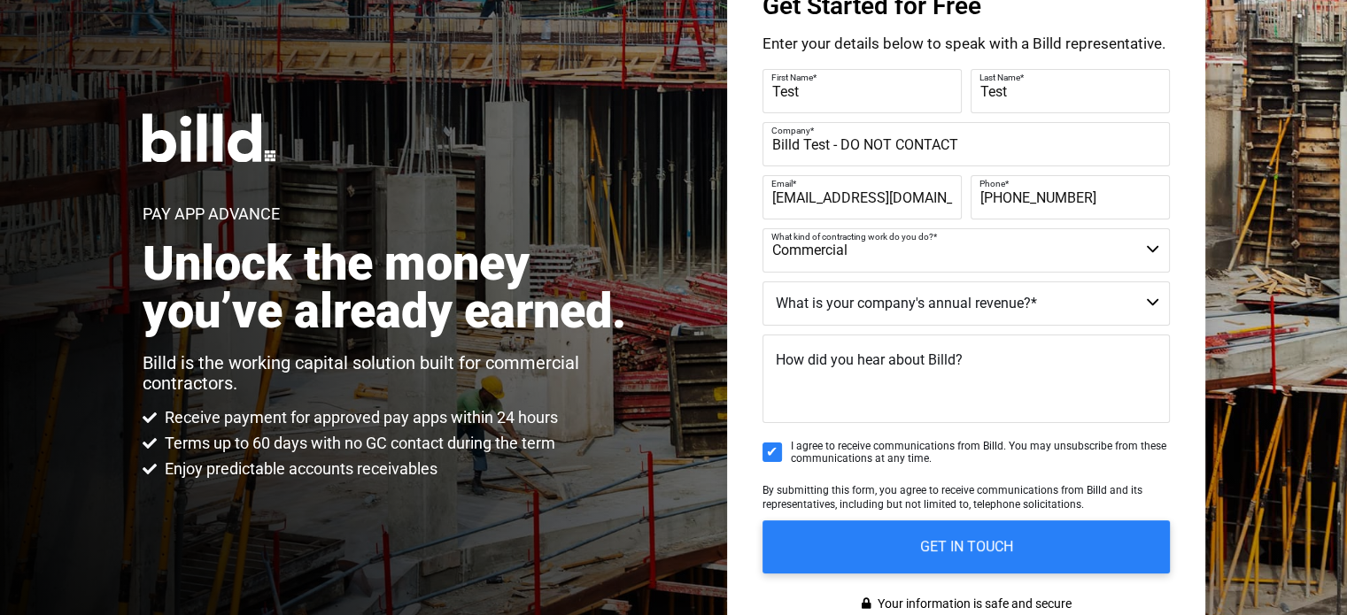
click at [762, 228] on select "Commercial Commercial and Residential Residential Not a Contractor" at bounding box center [965, 250] width 407 height 44
click at [838, 304] on select "$40M + $25M - $40M $8M - $25M $4M - $8M $2M - $4M $1M - $2M Less than $1M" at bounding box center [965, 304] width 407 height 44
select select "Less than $1M"
click at [762, 282] on select "$40M + $25M - $40M $8M - $25M $4M - $8M $2M - $4M $1M - $2M Less than $1M" at bounding box center [965, 304] width 407 height 44
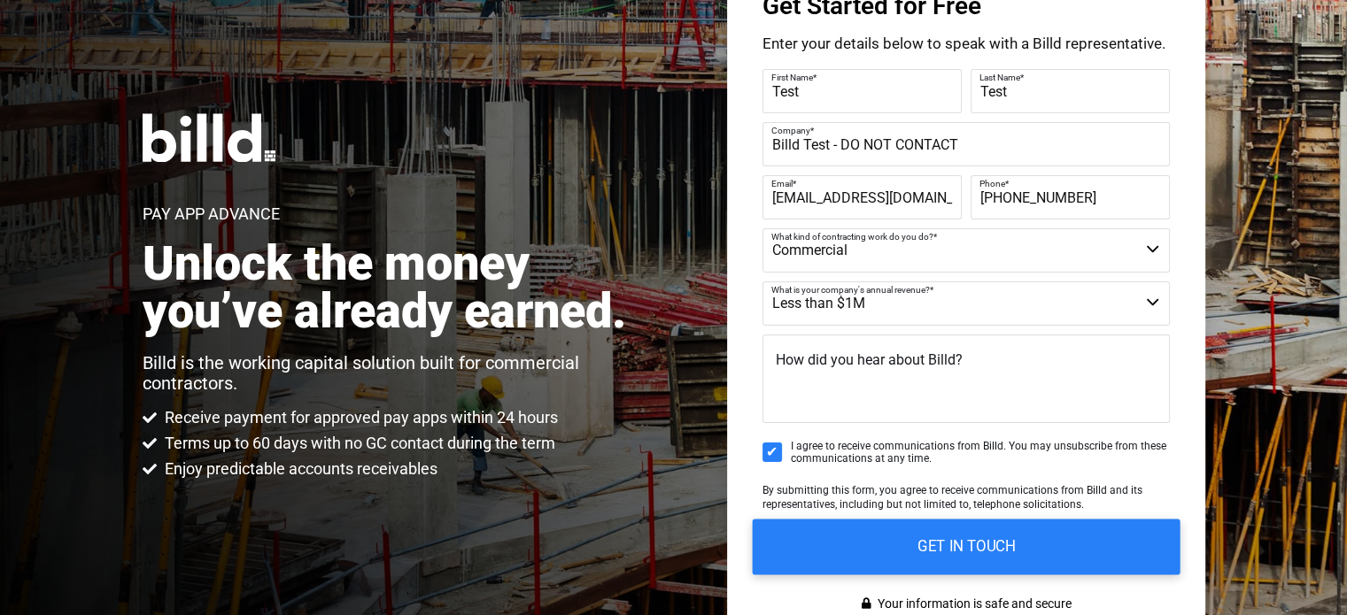
click at [910, 545] on input "GET IN TOUCH" at bounding box center [966, 547] width 428 height 56
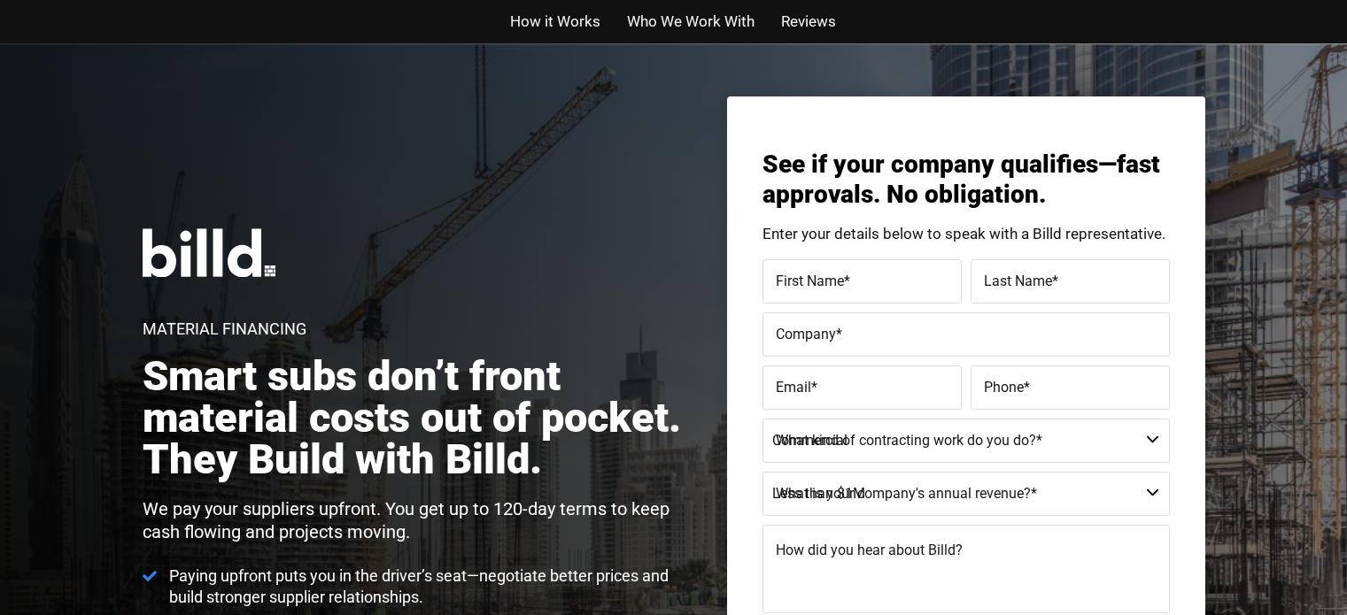
select select "Commercial"
select select "Less than $1M"
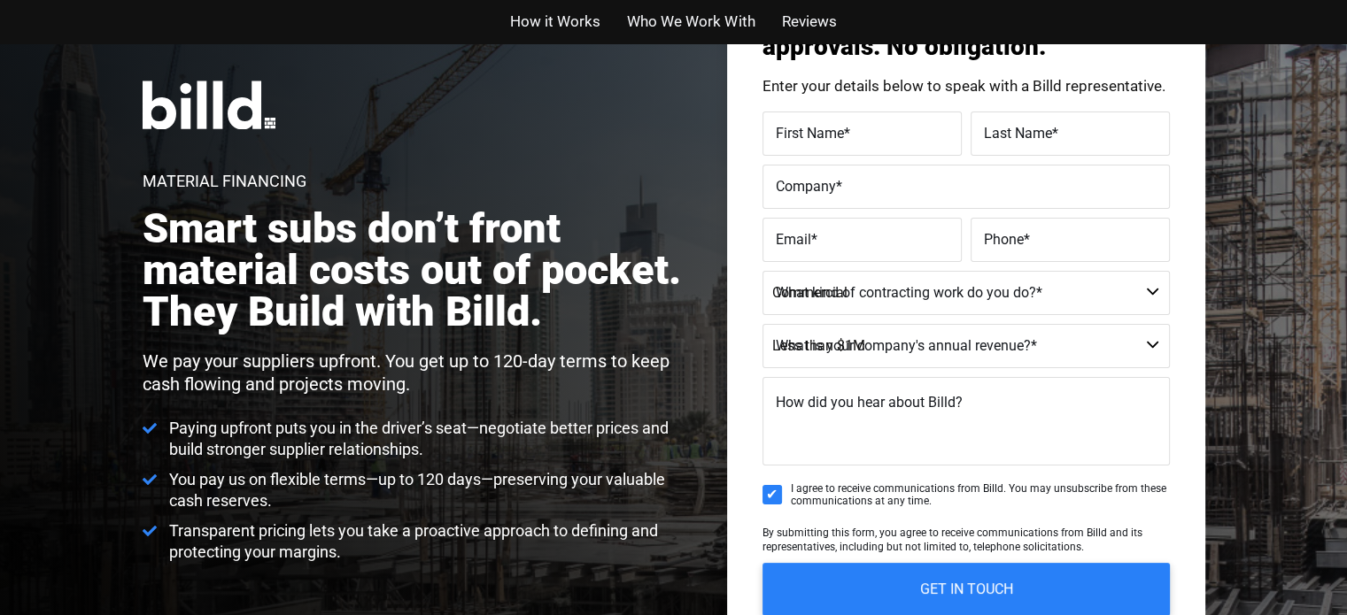
click at [897, 144] on label "First Name *" at bounding box center [862, 134] width 173 height 26
click at [897, 144] on input "First Name *" at bounding box center [861, 134] width 199 height 44
type input "C"
type input "Test"
type input "test"
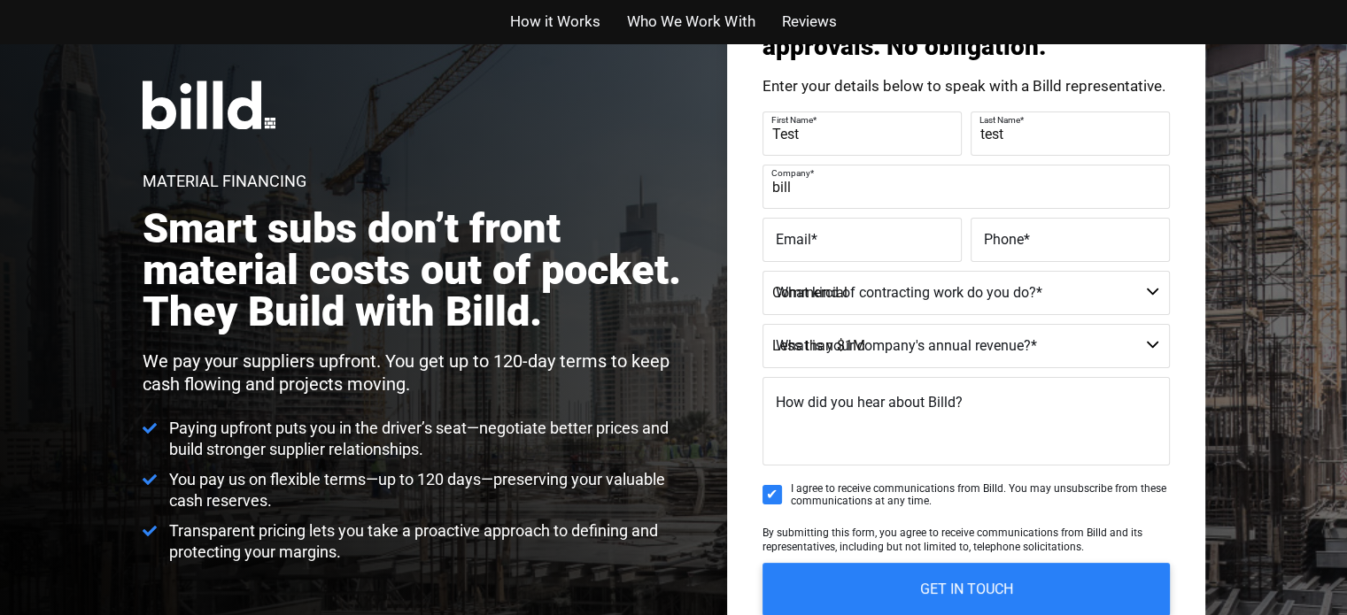
type input "Billd Test - DO NOT CONTACT"
click at [884, 238] on label "Email *" at bounding box center [862, 241] width 173 height 26
click at [884, 238] on input "Email *" at bounding box center [861, 240] width 199 height 44
type input "c"
type input "[EMAIL_ADDRESS][DOMAIN_NAME]"
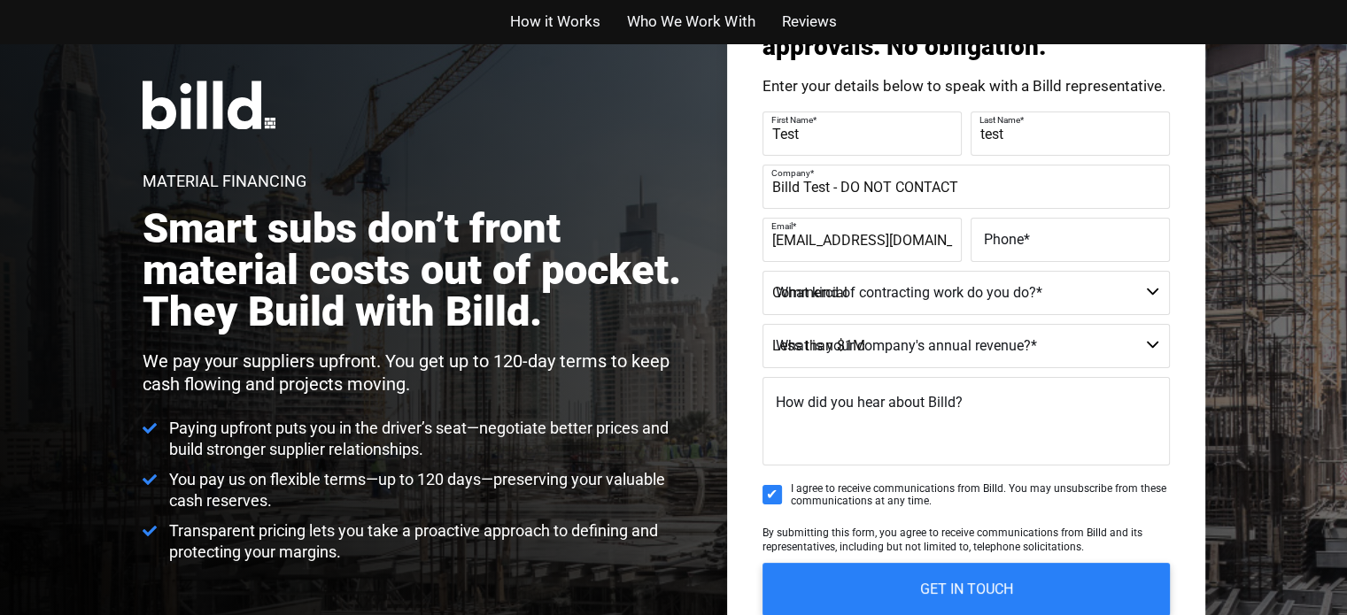
click at [1046, 228] on label "Phone *" at bounding box center [1070, 241] width 173 height 26
click at [1046, 226] on input "Phone *" at bounding box center [1069, 240] width 199 height 44
type input "(999) 999-9999"
click at [1003, 310] on select "Residential - Our Services Do Not Apply Not a Contractor Commercial and Residen…" at bounding box center [965, 293] width 407 height 44
select select "Commercial and Residential"
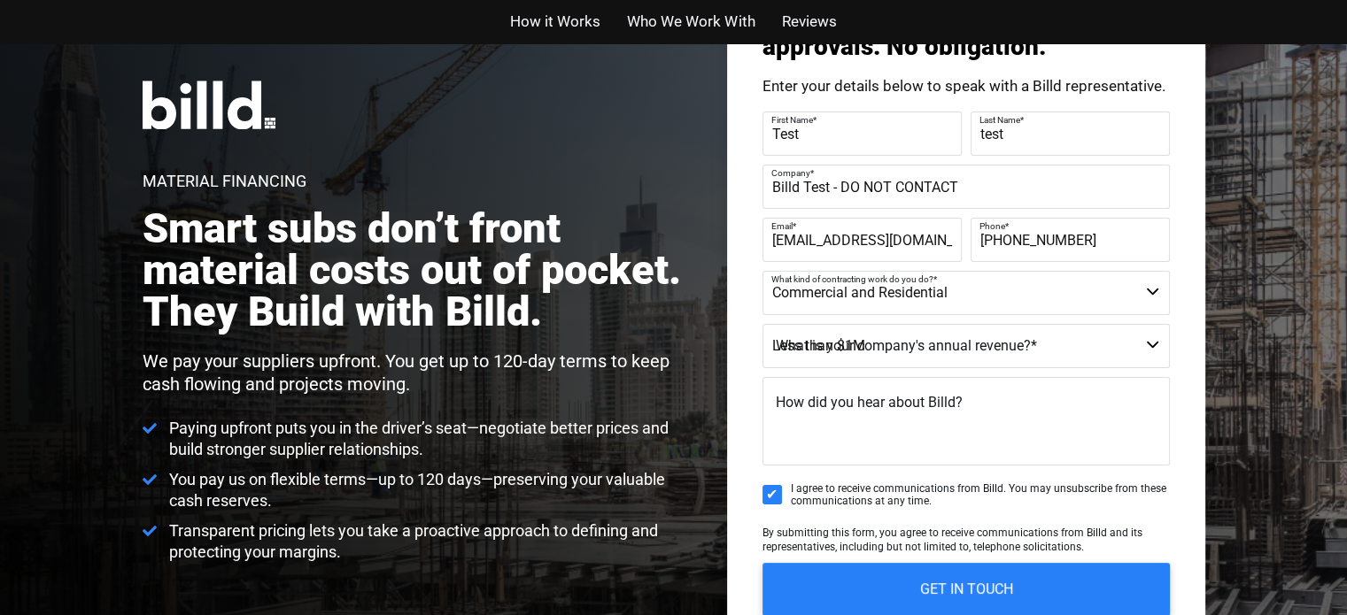
click at [762, 271] on select "Residential - Our Services Do Not Apply Not a Contractor Commercial and Residen…" at bounding box center [965, 293] width 407 height 44
click at [896, 343] on select "Less than $1M $1M - $2M $2M - $4M $4M - $8M $8M - $25M $25M - $40M $40M +" at bounding box center [965, 346] width 407 height 44
select select "$1M - $2M"
click at [762, 324] on select "Less than $1M $1M - $2M $2M - $4M $4M - $8M $8M - $25M $25M - $40M $40M +" at bounding box center [965, 346] width 407 height 44
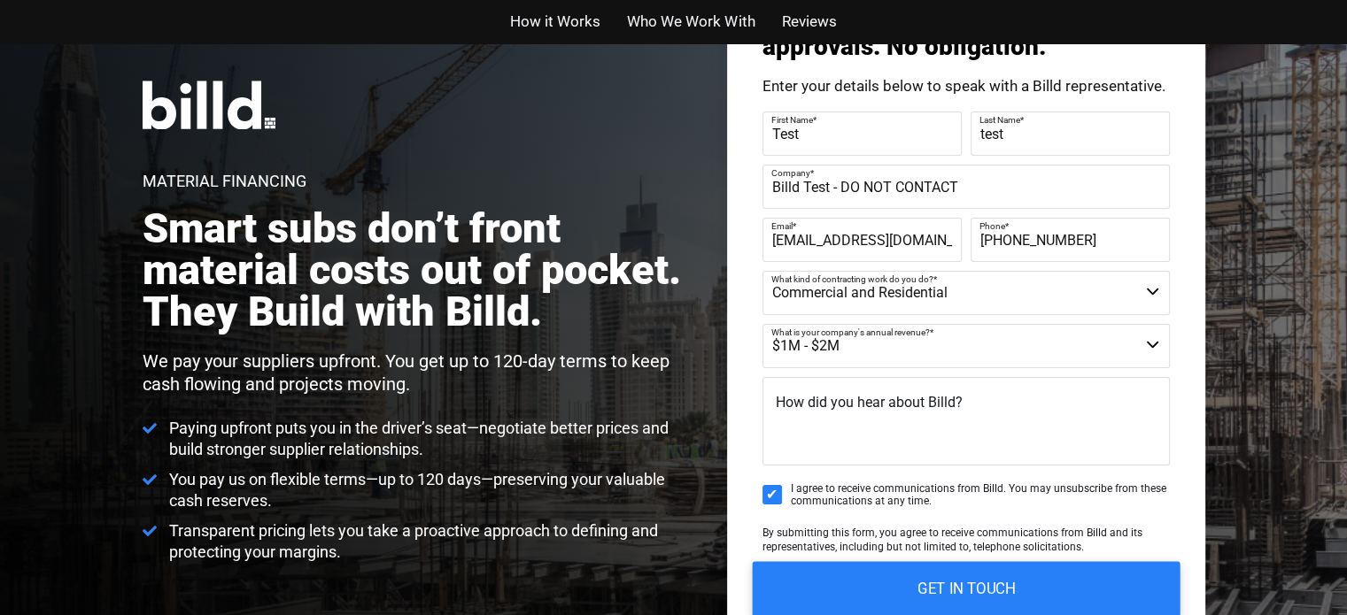
click at [992, 591] on input "GET IN TOUCH" at bounding box center [966, 589] width 428 height 56
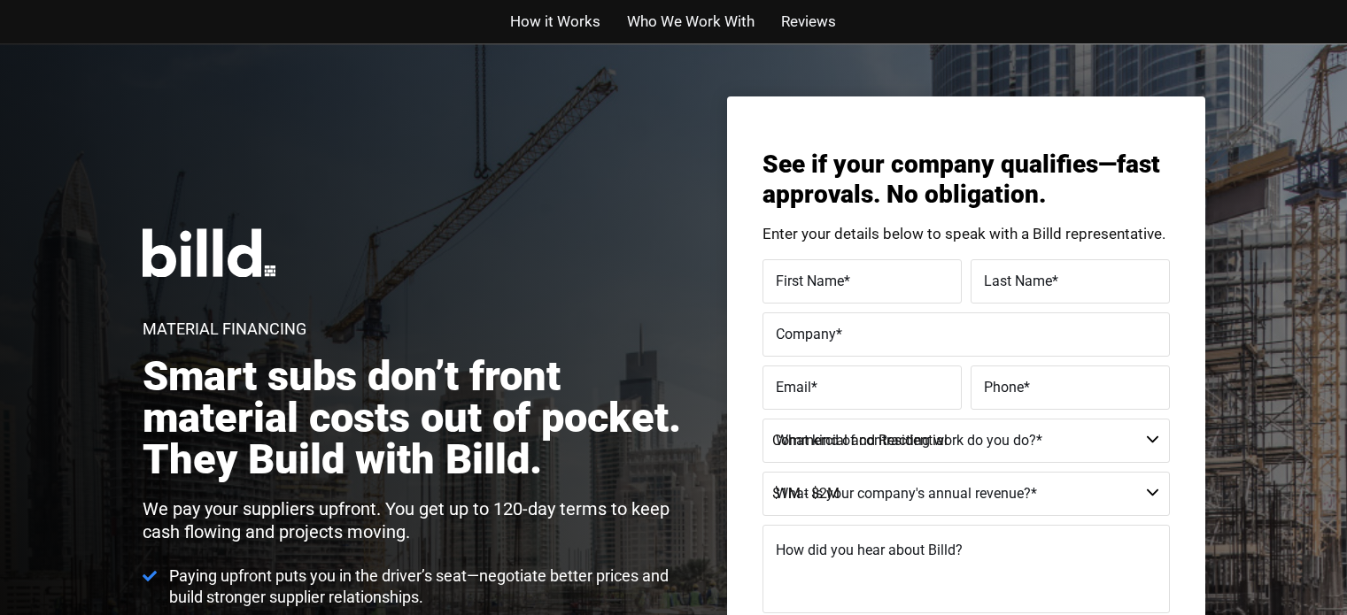
select select "Commercial and Residential"
select select "$1M - $2M"
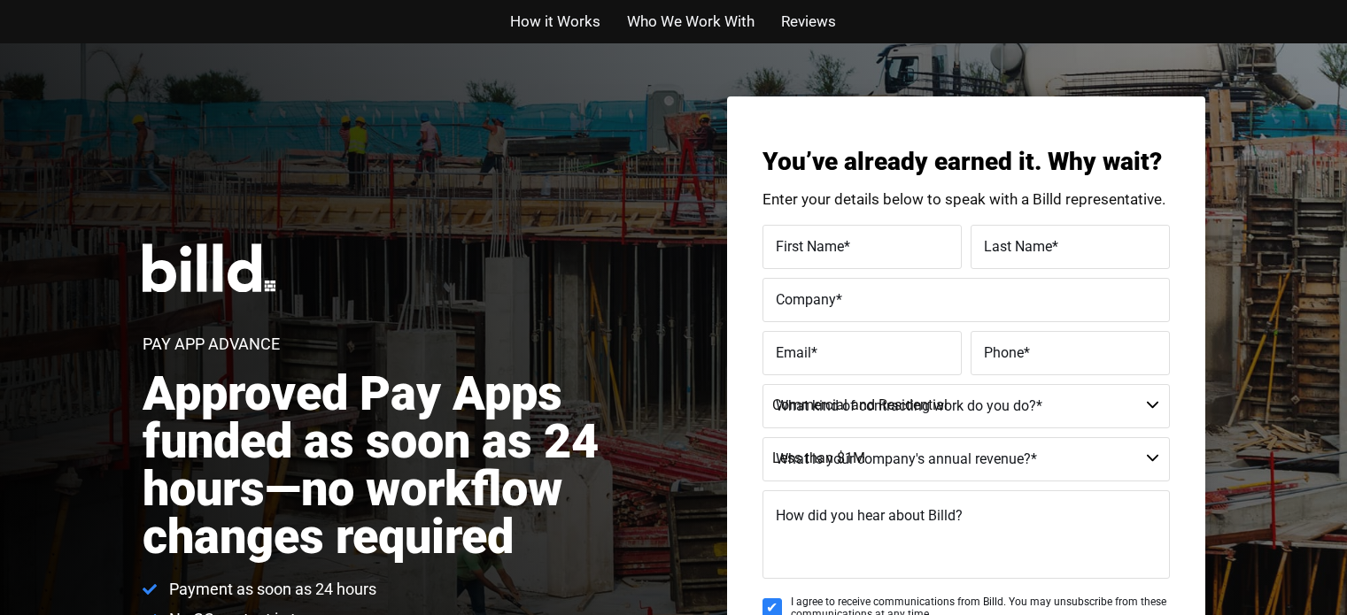
select select "Commercial and Residential"
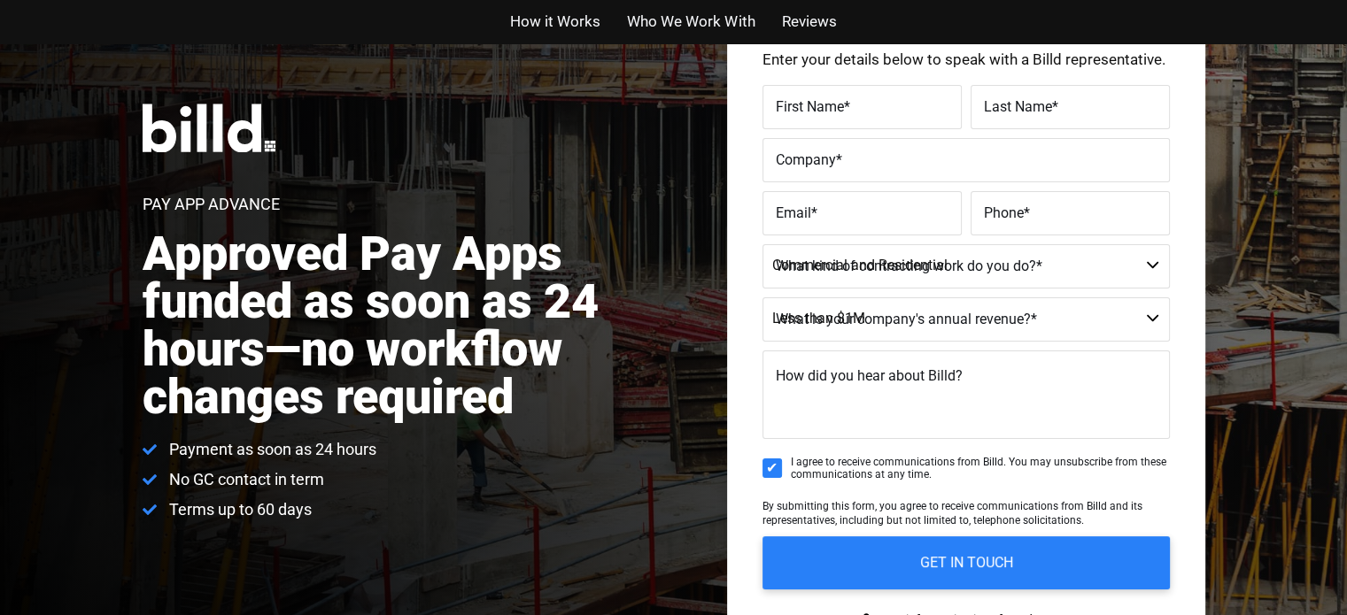
scroll to position [146, 0]
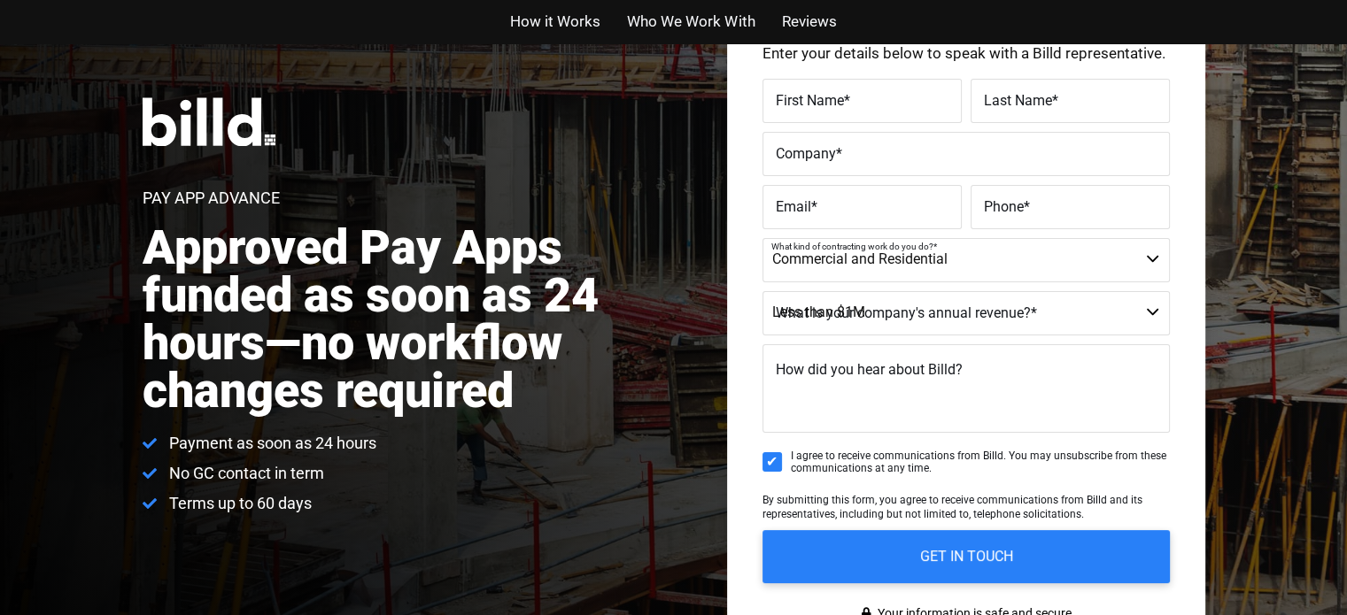
click at [959, 267] on select "Residential - Our Services Do Not Apply Not a Contractor Commercial and Residen…" at bounding box center [965, 260] width 407 height 44
click at [762, 238] on select "Residential - Our Services Do Not Apply Not a Contractor Commercial and Residen…" at bounding box center [965, 260] width 407 height 44
click at [896, 326] on select "Less than $1M $1M - $2M $2M - $4M $4M - $8M $8M - $25M $25M - $40M $40M +" at bounding box center [965, 313] width 407 height 44
select select "$1M - $2M"
click at [762, 291] on select "Less than $1M $1M - $2M $2M - $4M $4M - $8M $8M - $25M $25M - $40M $40M +" at bounding box center [965, 313] width 407 height 44
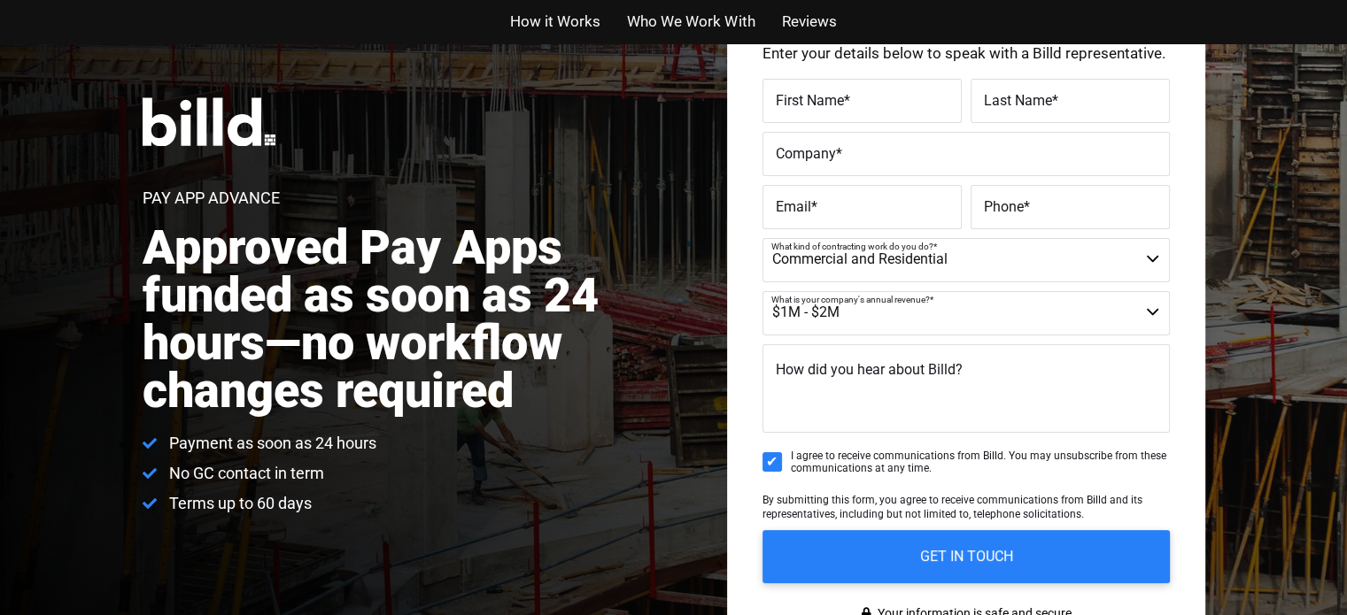
click at [822, 112] on input "First Name *" at bounding box center [861, 101] width 199 height 44
type input "test"
type input "Billd Test - DO NOT CONTACT"
click at [822, 207] on label "Email *" at bounding box center [862, 207] width 173 height 26
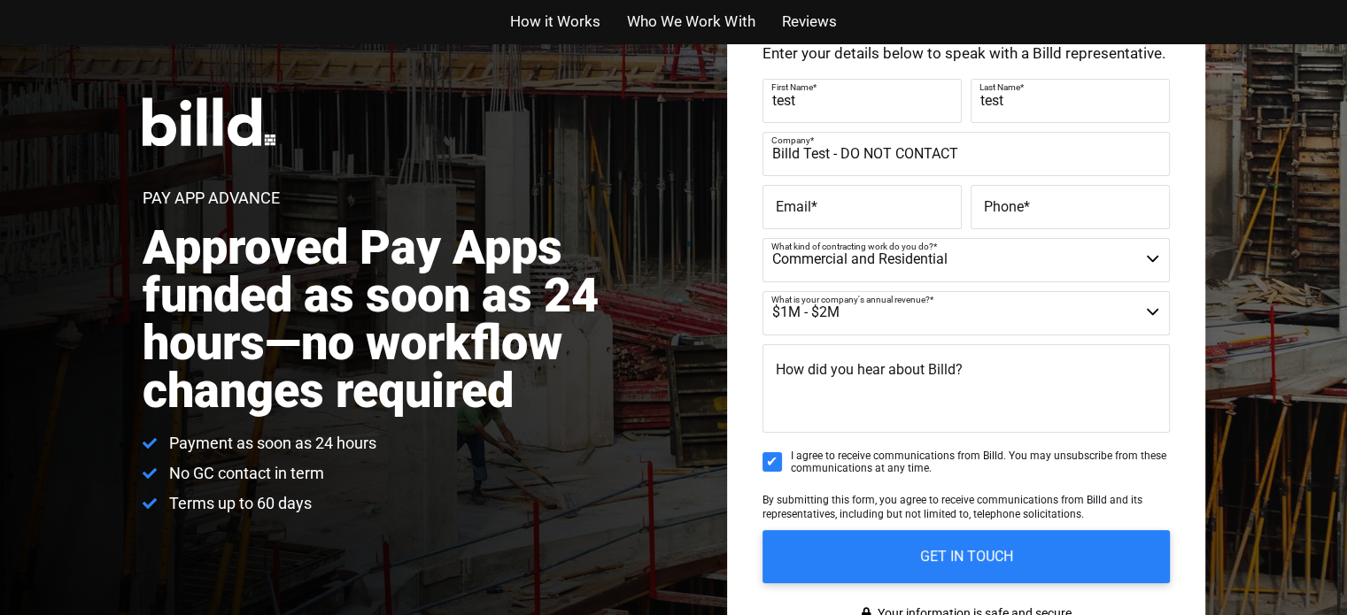
click at [822, 207] on input "Email *" at bounding box center [861, 207] width 199 height 44
click at [1027, 206] on span "*" at bounding box center [1026, 205] width 6 height 17
click at [1027, 206] on input "Phone *" at bounding box center [1069, 207] width 199 height 44
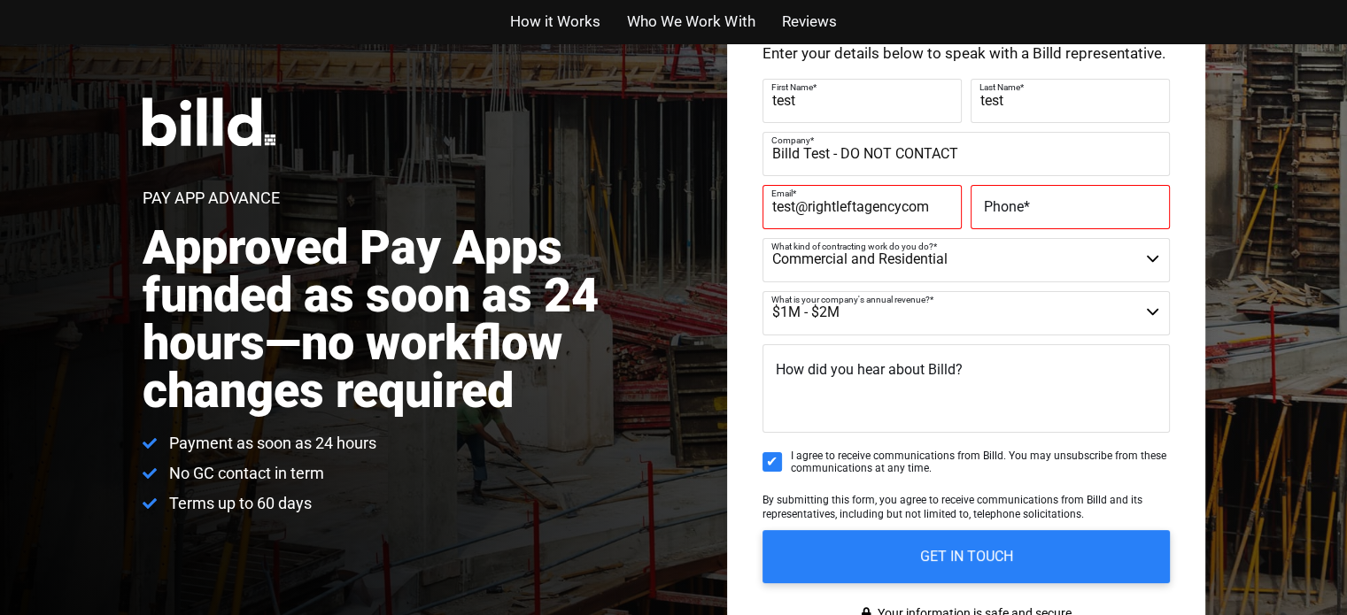
click at [904, 209] on input "test@rightleftagencycom" at bounding box center [861, 207] width 199 height 44
type input "test@rightleftagency.com"
click at [1013, 196] on label "Phone *" at bounding box center [1070, 207] width 173 height 26
click at [1013, 196] on input "Phone *" at bounding box center [1069, 207] width 199 height 44
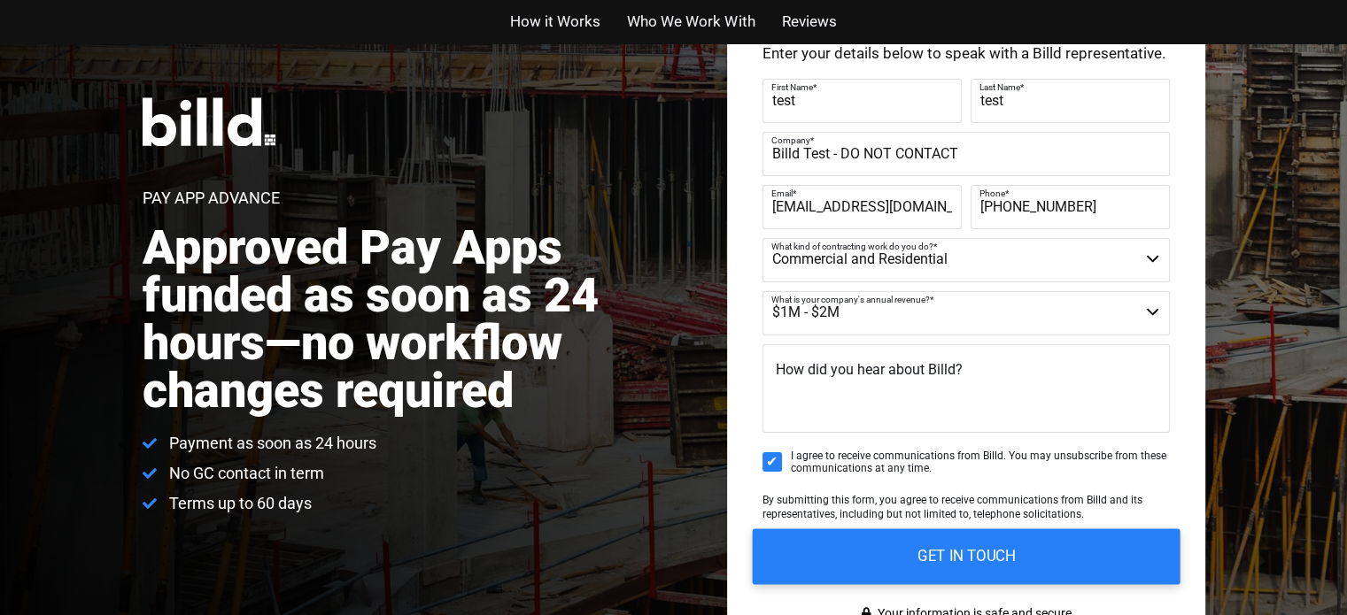
type input "[PHONE_NUMBER]"
click at [974, 543] on input "GET IN TOUCH" at bounding box center [966, 557] width 428 height 56
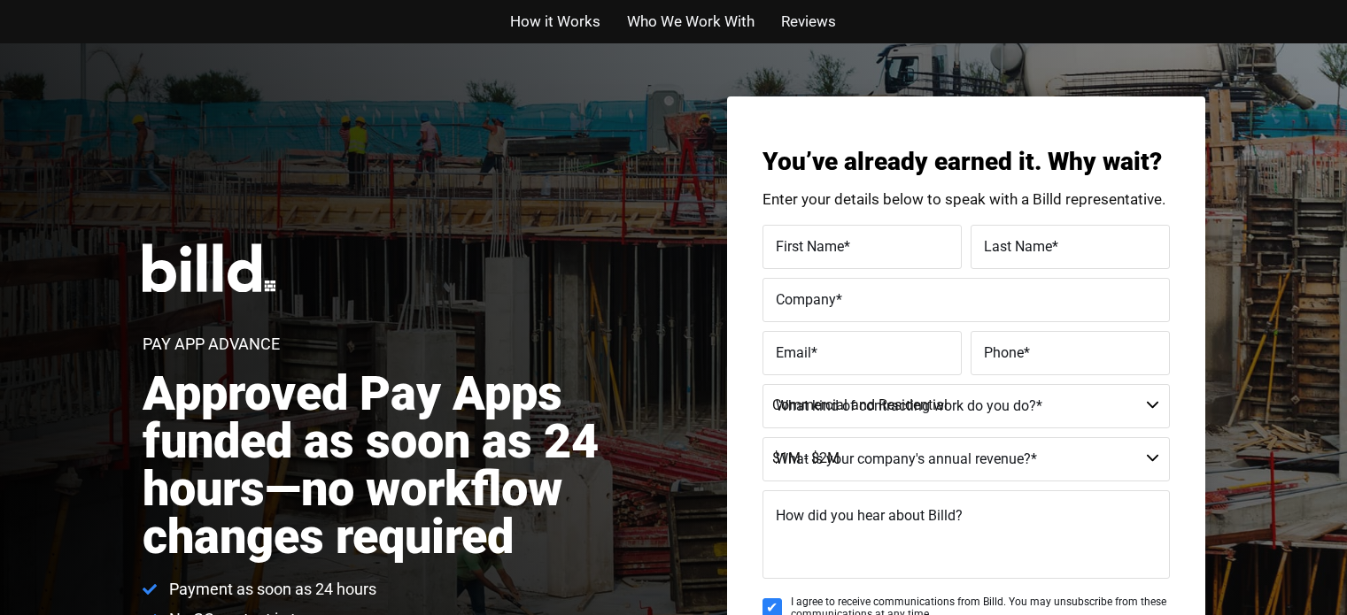
select select "Commercial and Residential"
select select "$1M - $2M"
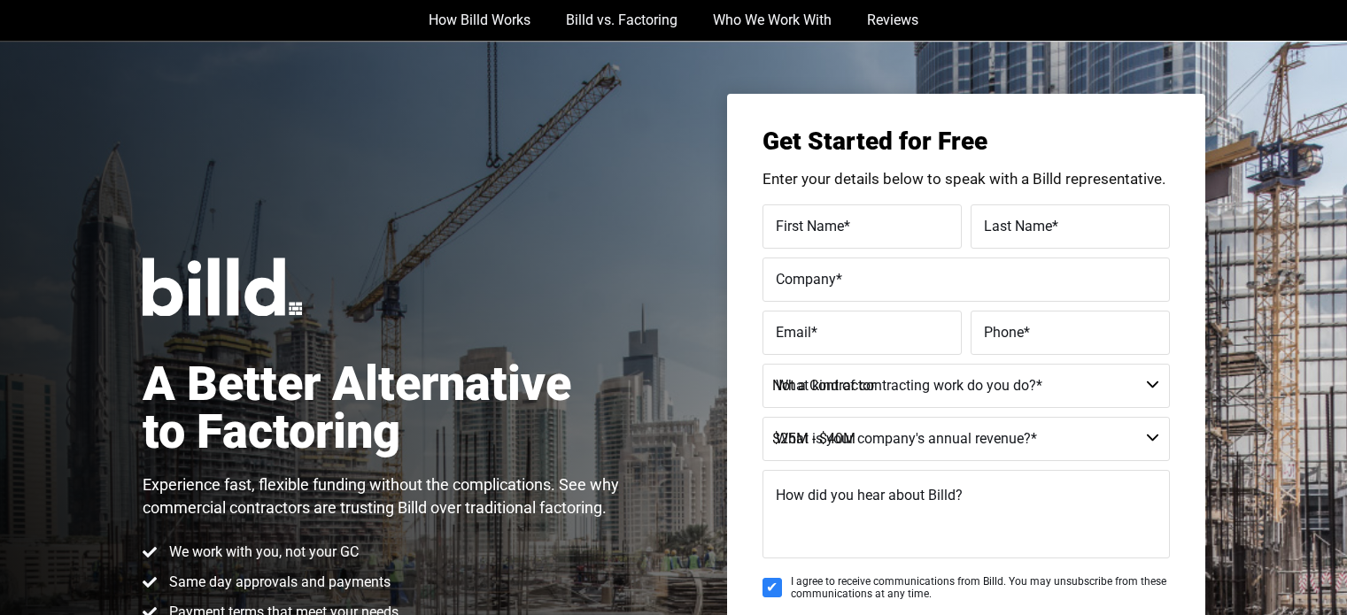
select select "Not a Contractor"
select select "$25M - $40M"
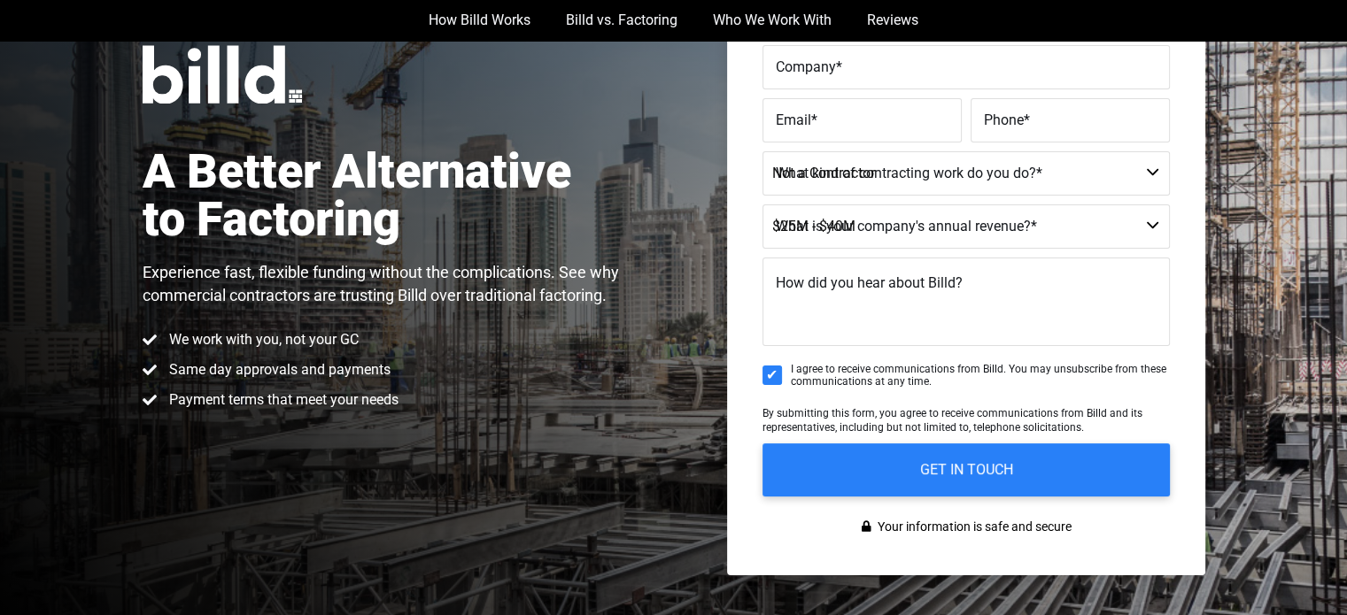
click at [835, 77] on label "Company *" at bounding box center [966, 68] width 381 height 26
click at [835, 77] on input "Company *" at bounding box center [965, 67] width 407 height 44
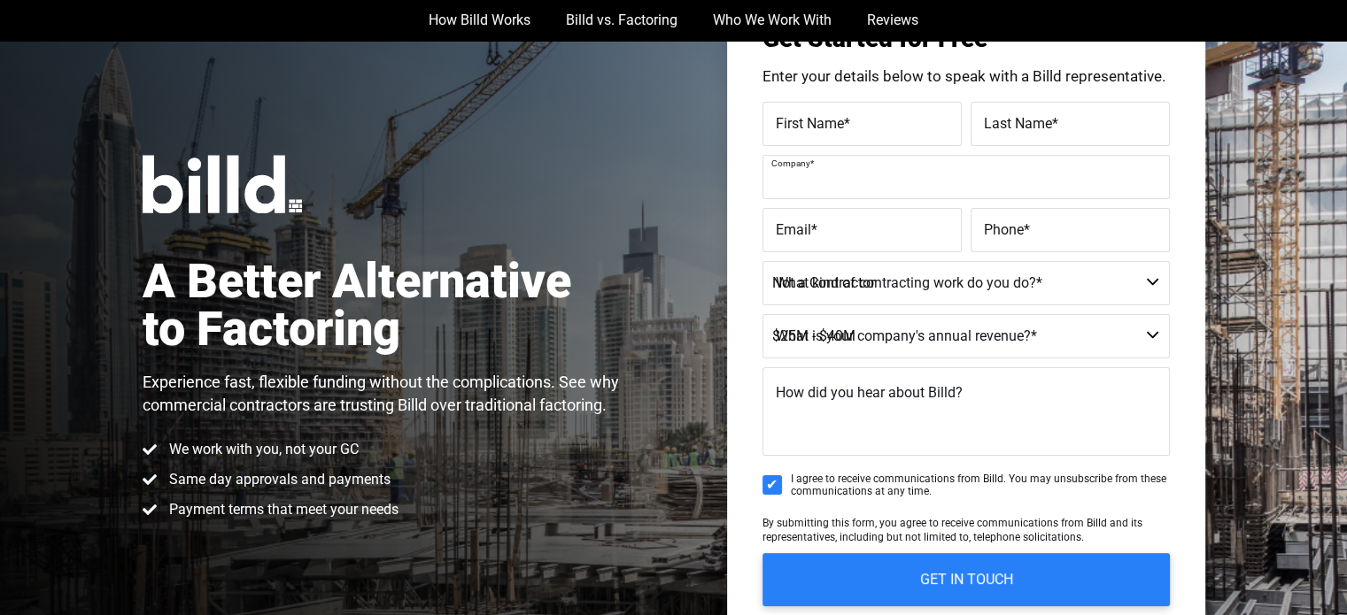
scroll to position [45, 0]
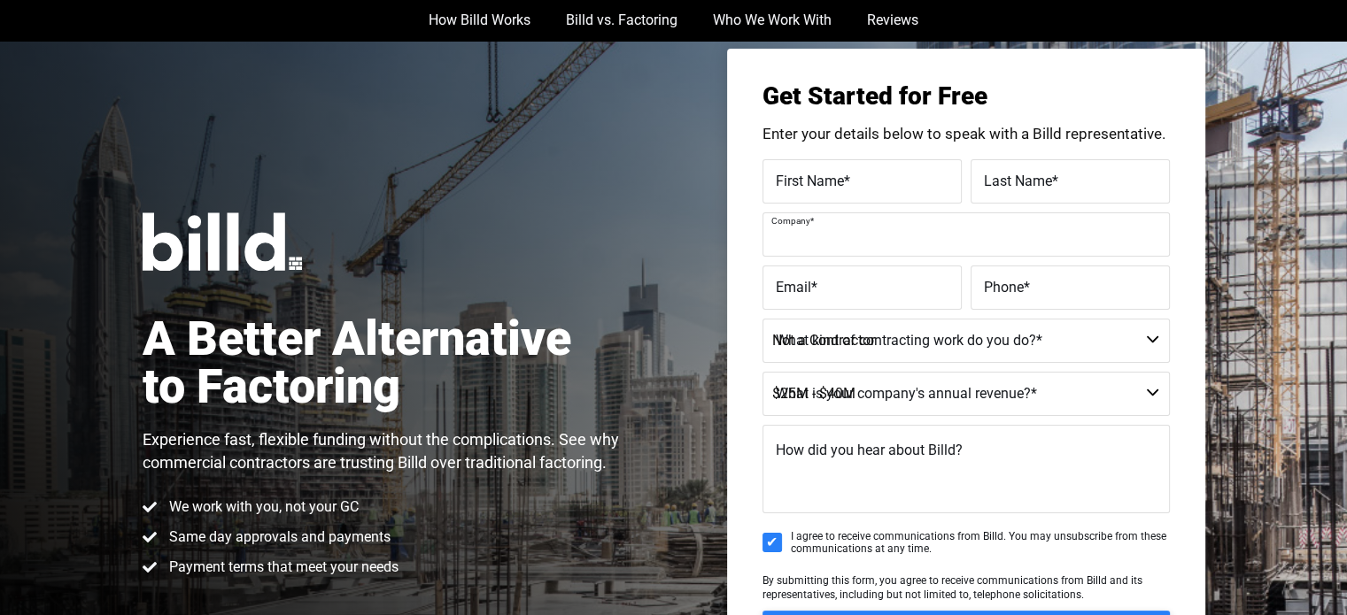
click at [816, 189] on span "First Name" at bounding box center [810, 181] width 68 height 17
click at [816, 189] on input "First Name *" at bounding box center [861, 181] width 199 height 44
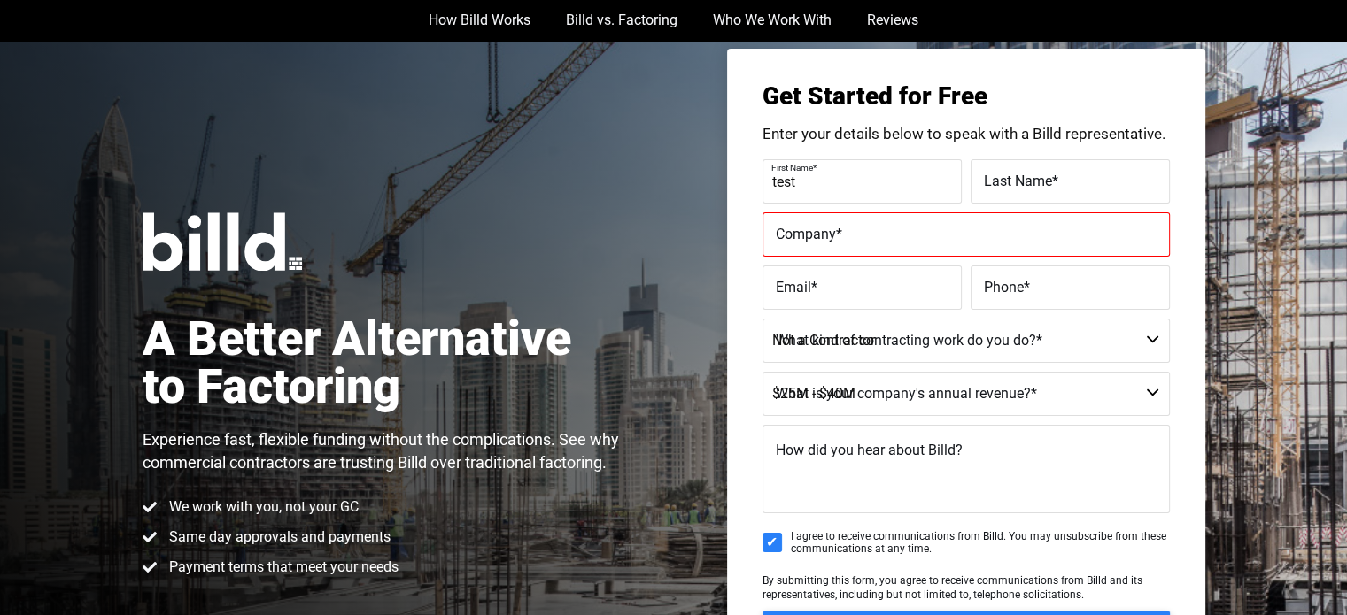
type input "test"
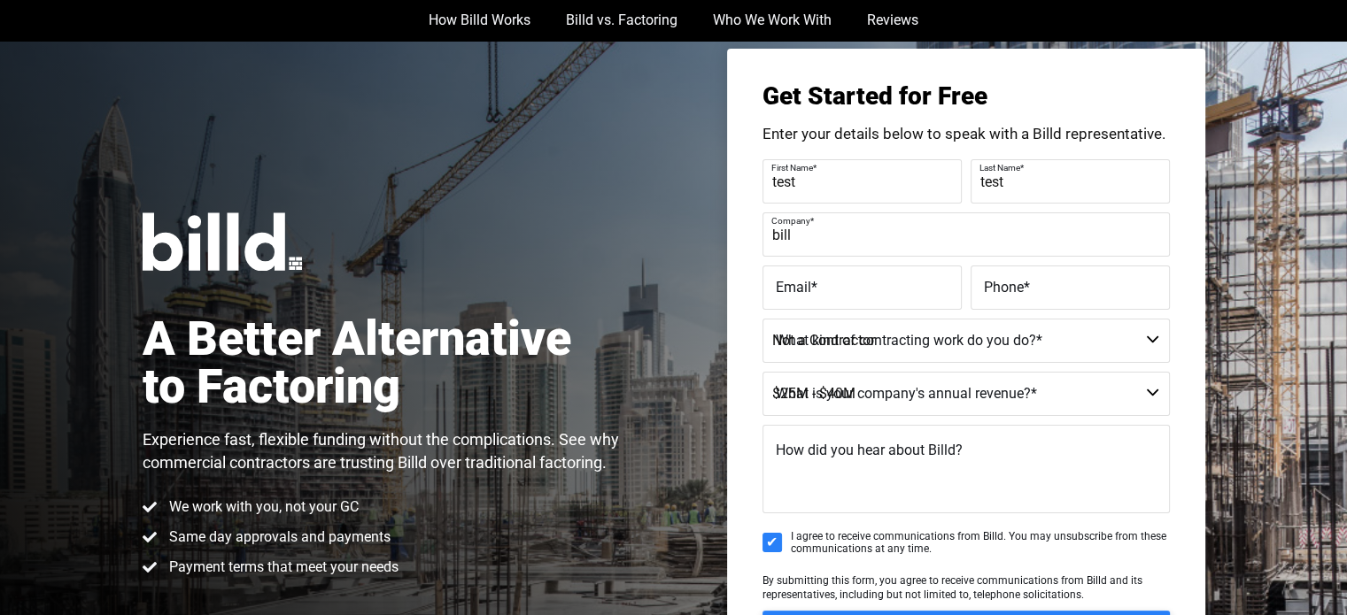
type input "Billd Test - DO NOT CONTACT"
click at [818, 291] on label "Email *" at bounding box center [862, 288] width 173 height 26
click at [818, 291] on input "Email *" at bounding box center [861, 288] width 199 height 44
type input "[EMAIL_ADDRESS][DOMAIN_NAME]"
click at [1038, 281] on label "Phone *" at bounding box center [1070, 288] width 173 height 26
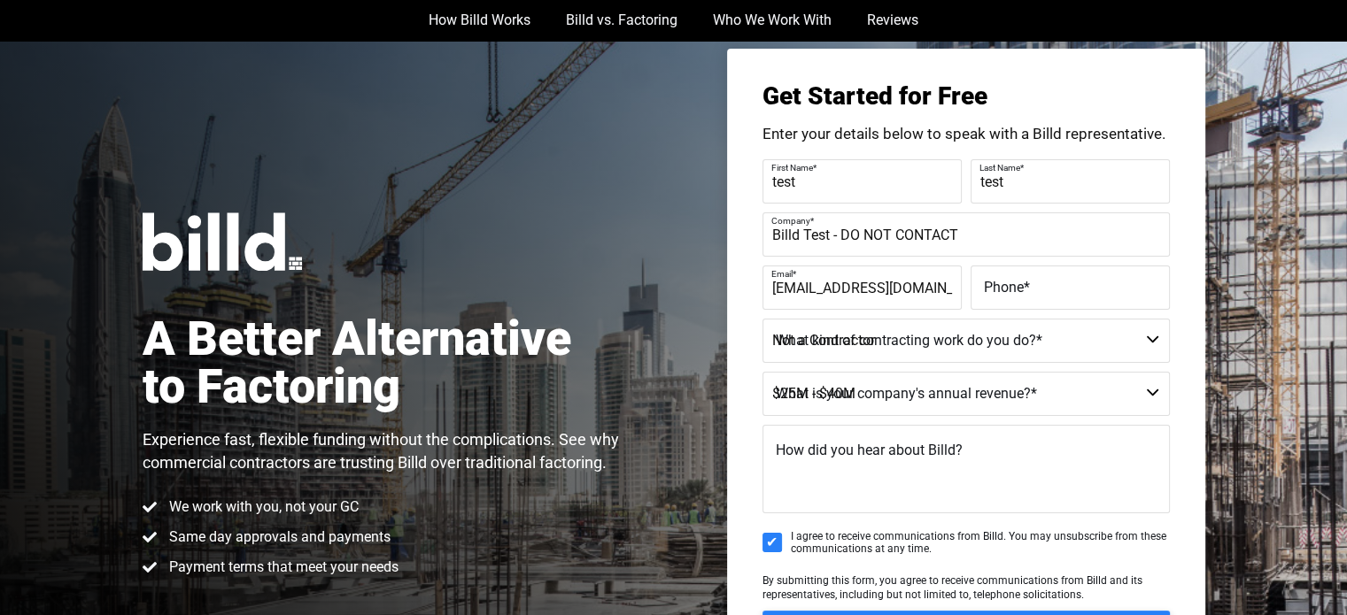
click at [1038, 281] on input "Phone *" at bounding box center [1069, 288] width 199 height 44
type input "[PHONE_NUMBER]"
click at [997, 348] on select "Commercial Commercial and Residential Residential Not a Contractor" at bounding box center [965, 341] width 407 height 44
select select "Commercial and Residential"
click at [762, 319] on select "Commercial Commercial and Residential Residential Not a Contractor" at bounding box center [965, 341] width 407 height 44
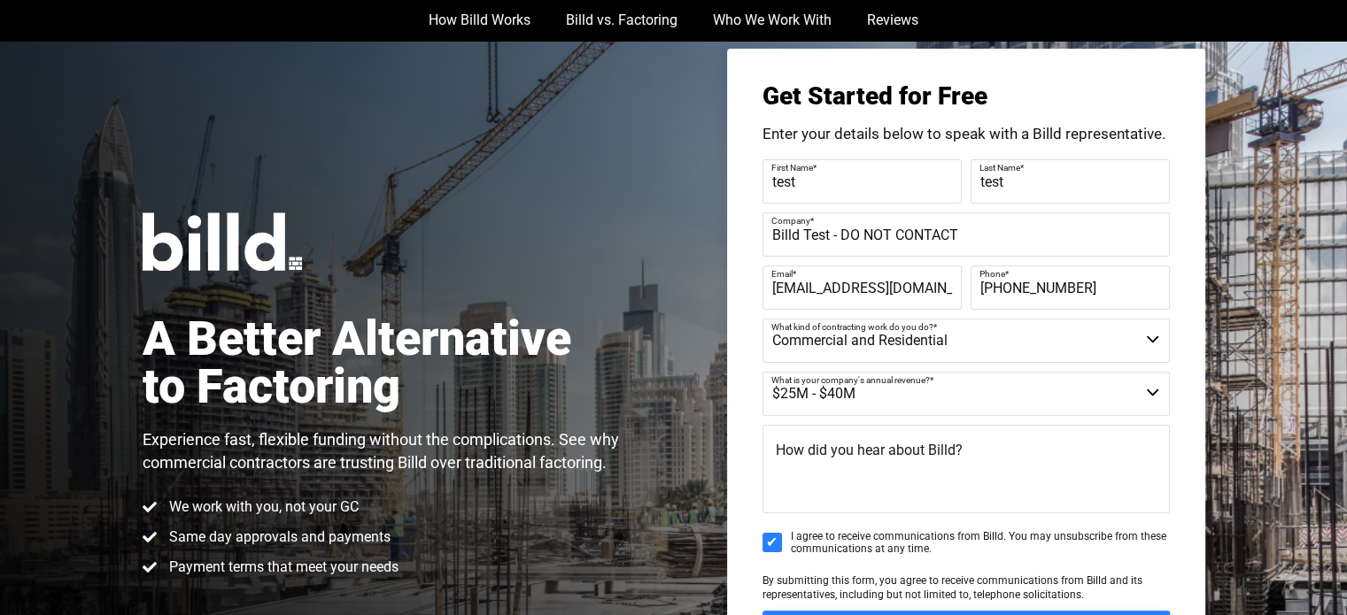
click at [866, 396] on select "$40M + $25M - $40M $8M - $25M $4M - $8M $2M - $4M $1M - $2M Less than $1M" at bounding box center [965, 394] width 407 height 44
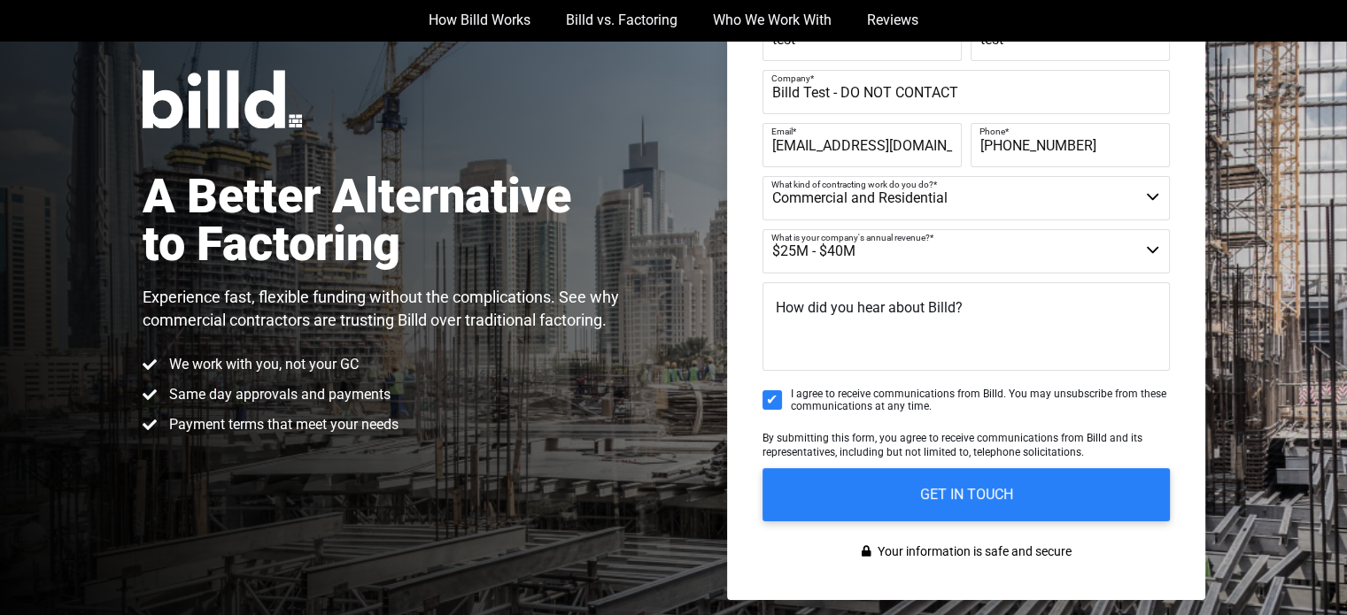
scroll to position [183, 0]
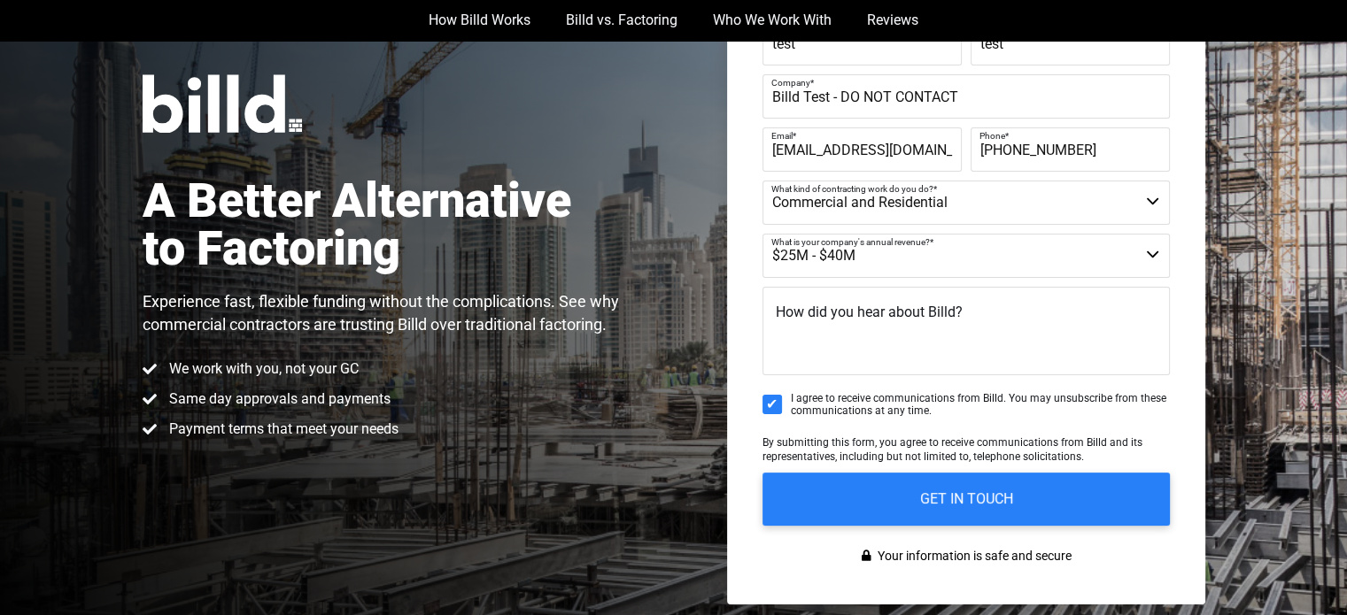
click at [967, 248] on select "$40M + $25M - $40M $8M - $25M $4M - $8M $2M - $4M $1M - $2M Less than $1M" at bounding box center [965, 256] width 407 height 44
select select "$1M - $2M"
click at [762, 234] on select "$40M + $25M - $40M $8M - $25M $4M - $8M $2M - $4M $1M - $2M Less than $1M" at bounding box center [965, 256] width 407 height 44
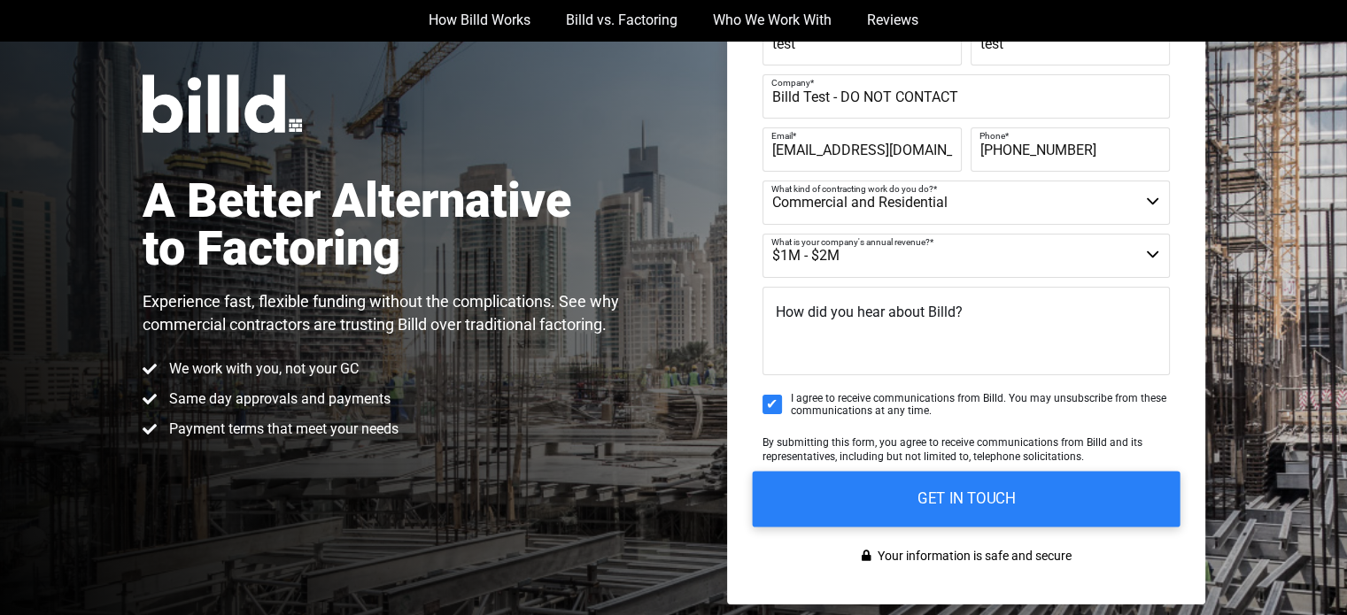
click at [932, 491] on input "GET IN TOUCH" at bounding box center [966, 499] width 428 height 56
